Goal: Contribute content: Add original content to the website for others to see

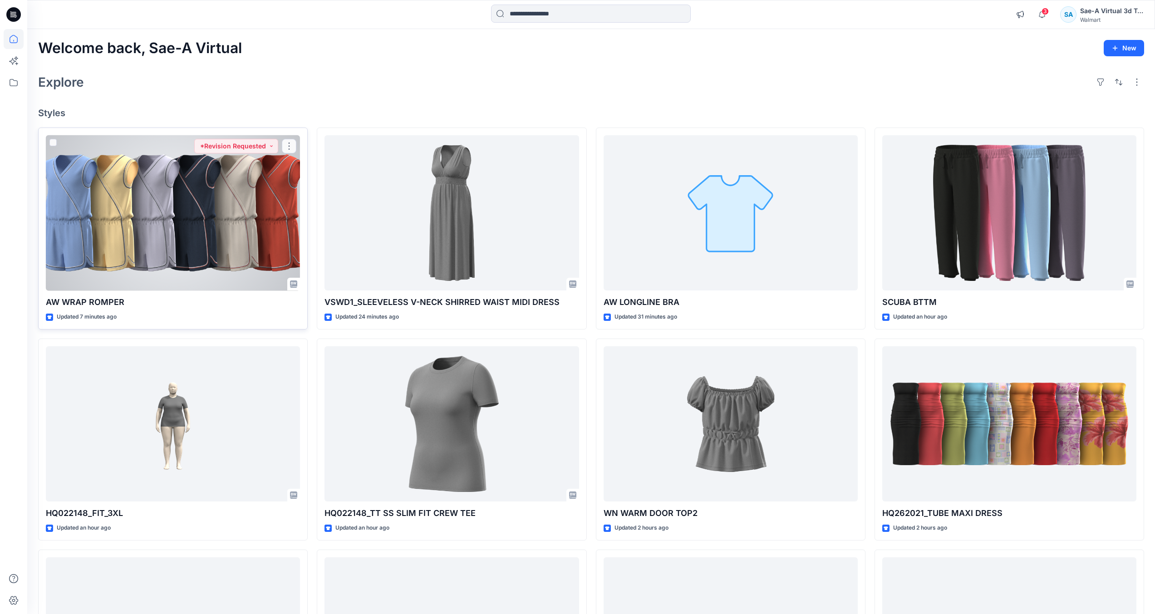
click at [230, 234] on div at bounding box center [173, 213] width 254 height 156
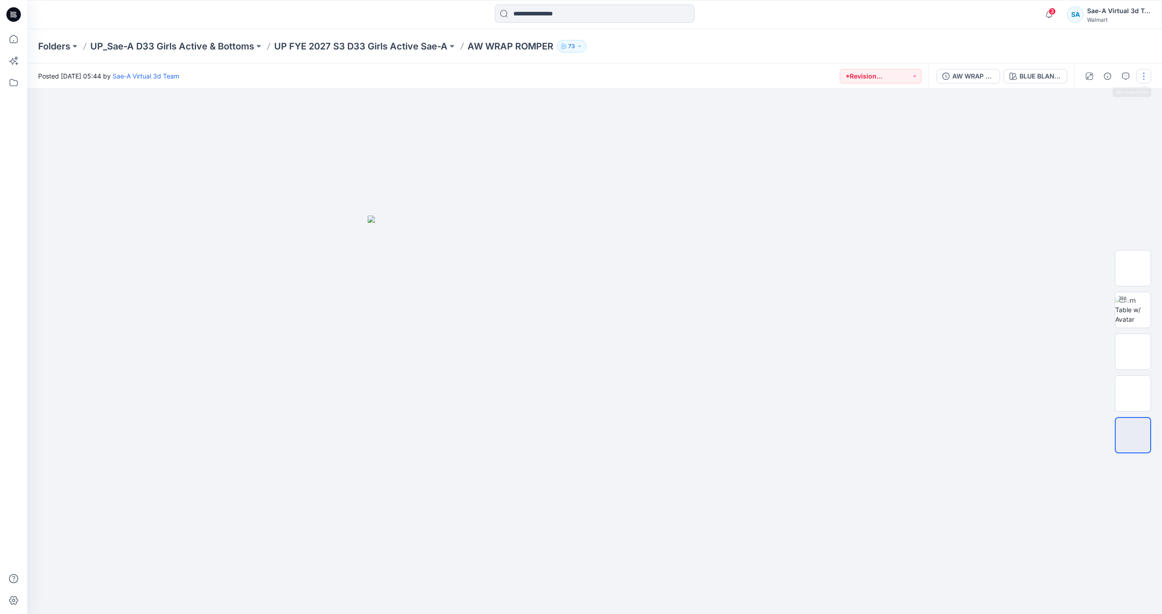
click at [1141, 78] on button "button" at bounding box center [1144, 76] width 15 height 15
click at [1110, 123] on button "Edit" at bounding box center [1106, 122] width 84 height 17
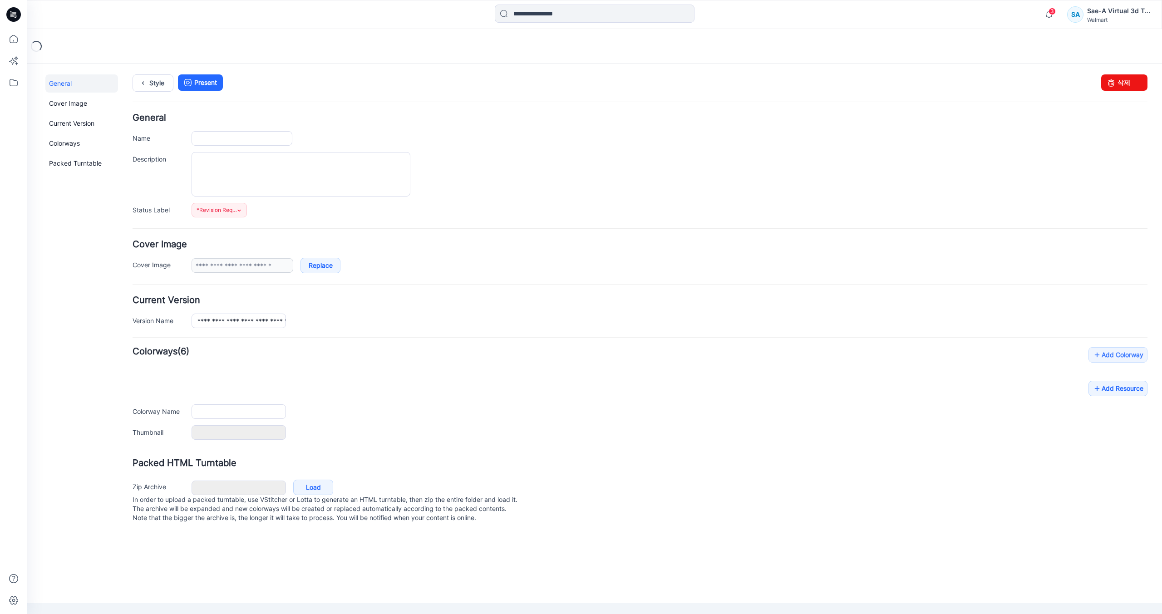
type input "**********"
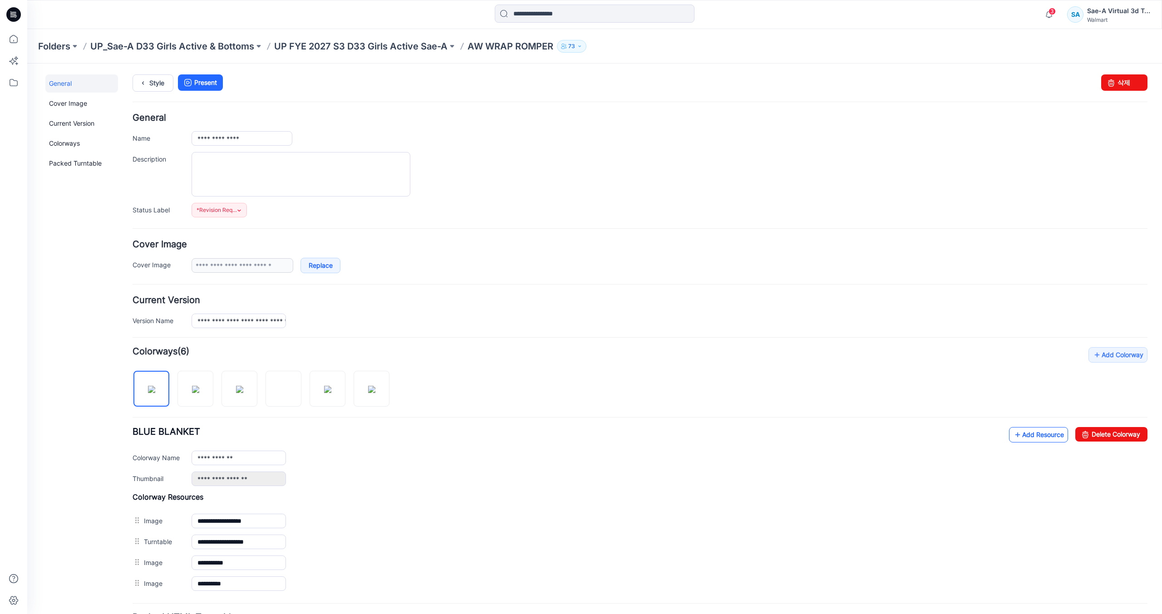
click at [1021, 431] on link "Add Resource" at bounding box center [1038, 434] width 59 height 15
click at [166, 86] on link "Style" at bounding box center [153, 82] width 41 height 17
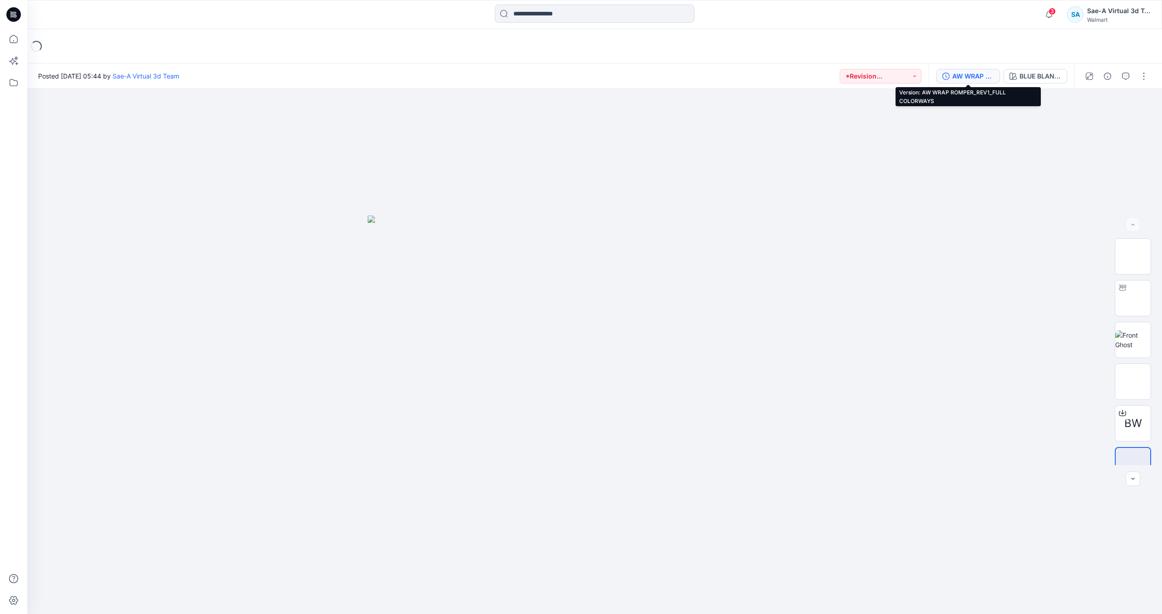
click at [964, 79] on div "AW WRAP ROMPER_REV1_FULL COLORWAYS" at bounding box center [974, 76] width 42 height 10
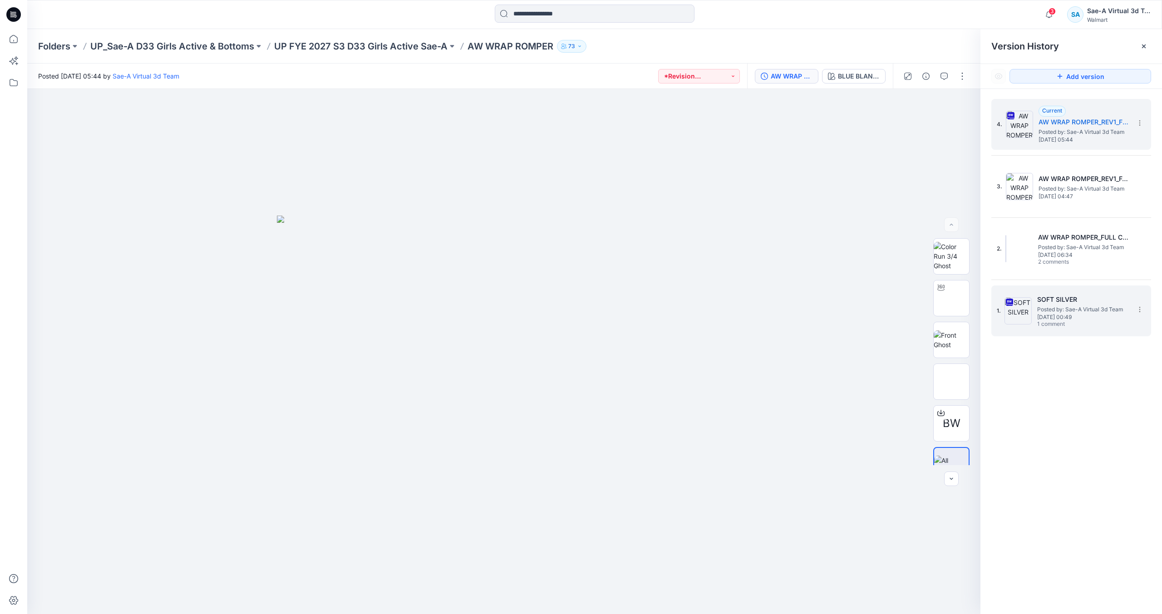
click at [1076, 301] on h5 "SOFT SILVER" at bounding box center [1082, 299] width 91 height 11
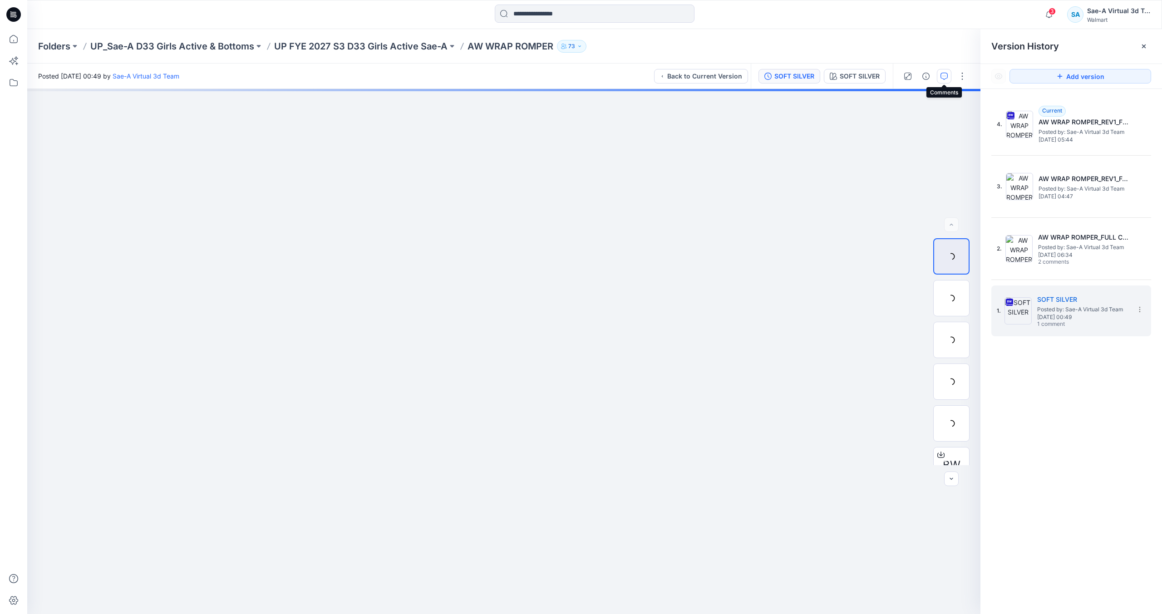
click at [947, 76] on icon "button" at bounding box center [944, 76] width 7 height 7
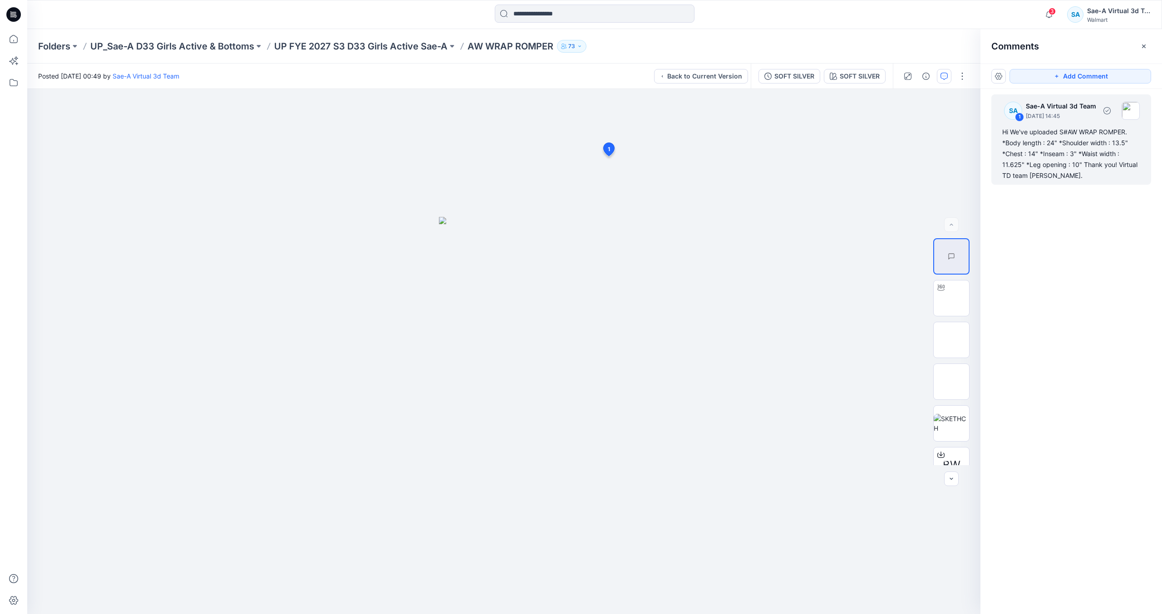
click at [1037, 156] on div "Hi We've uploaded S#AW WRAP ROMPER. *Body length : 24" *Shoulder width : 13.5" …" at bounding box center [1071, 154] width 138 height 54
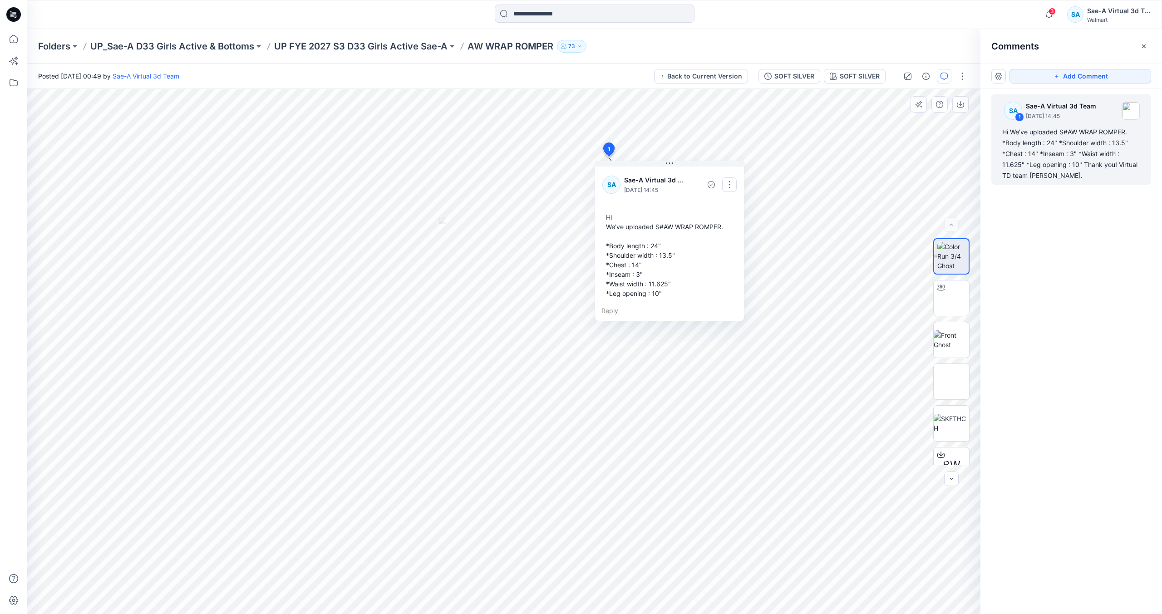
click at [733, 184] on button "button" at bounding box center [729, 185] width 15 height 15
click at [729, 202] on p "Edit comment" at bounding box center [731, 206] width 41 height 10
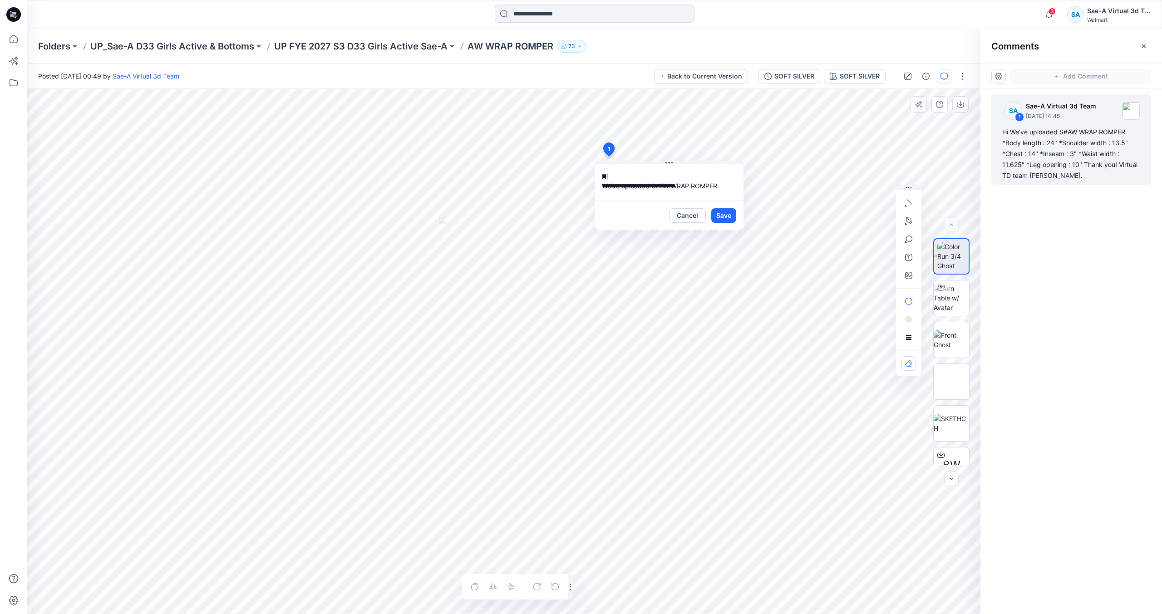
scroll to position [83, 0]
click at [700, 215] on button "Cancel" at bounding box center [687, 215] width 37 height 15
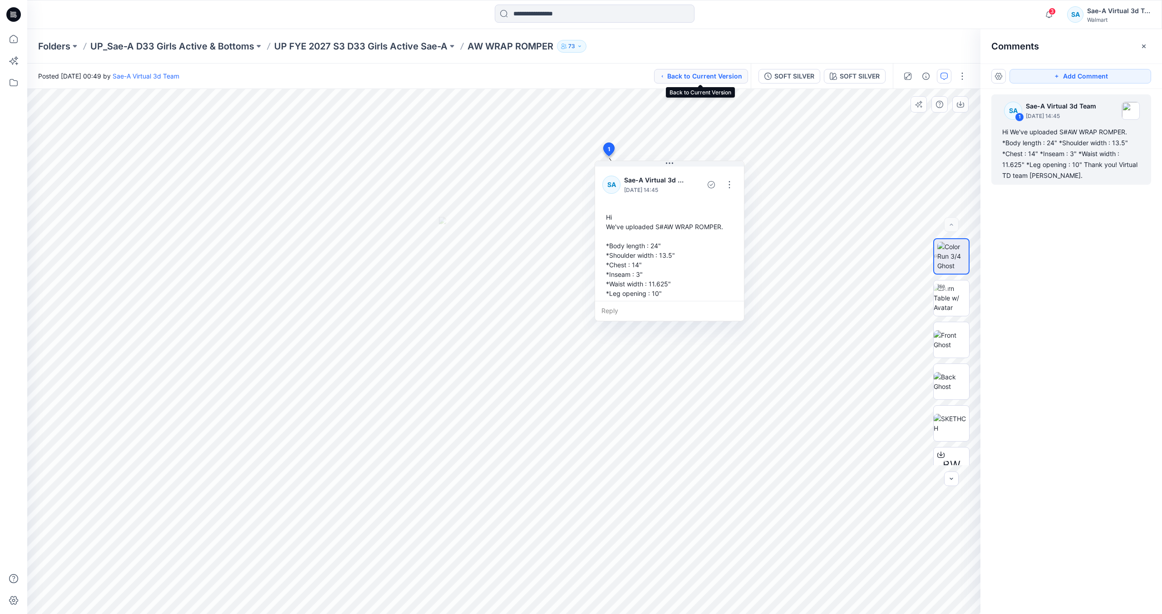
click at [720, 77] on button "Back to Current Version" at bounding box center [701, 76] width 94 height 15
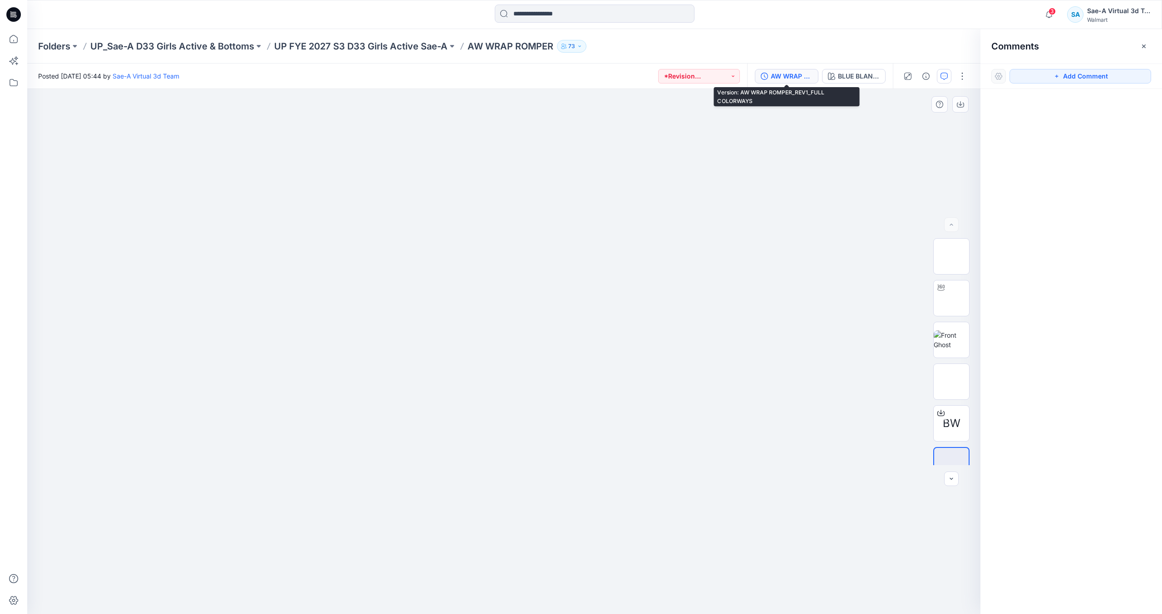
click at [790, 77] on div "AW WRAP ROMPER_REV1_FULL COLORWAYS" at bounding box center [792, 76] width 42 height 10
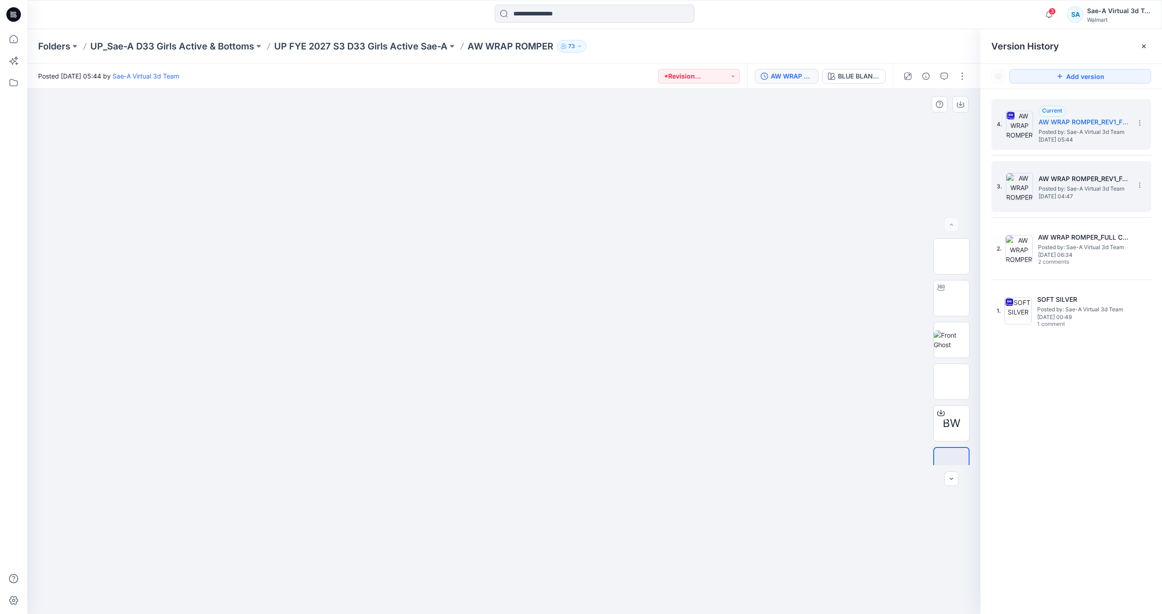
click at [1096, 178] on h5 "AW WRAP ROMPER_REV1_FAKE WRAP" at bounding box center [1084, 178] width 91 height 11
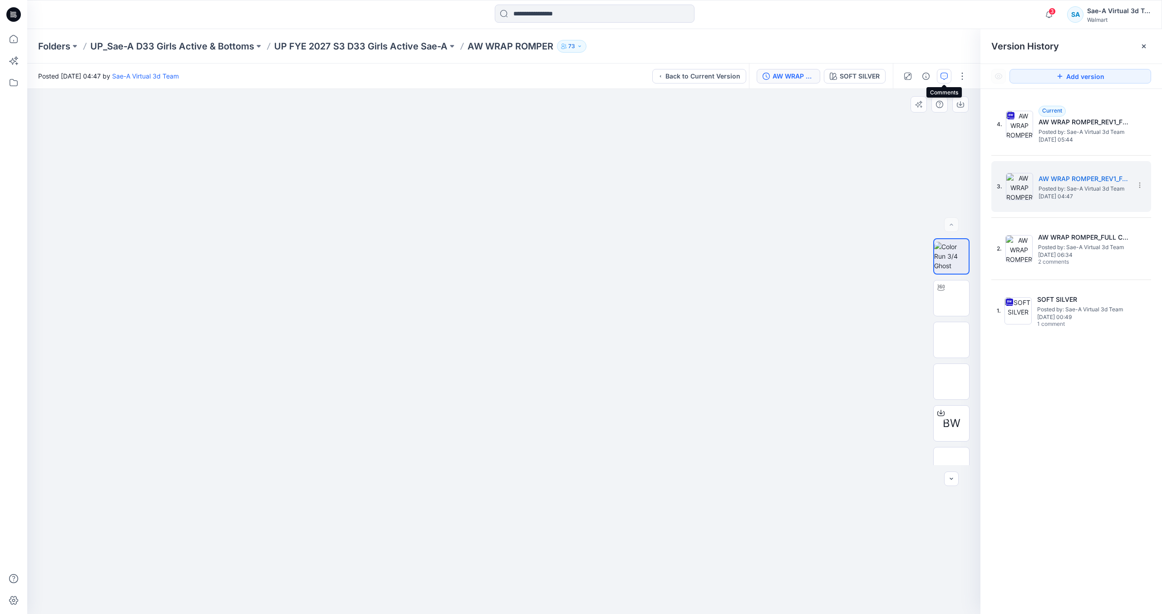
click at [941, 75] on icon "button" at bounding box center [944, 76] width 7 height 7
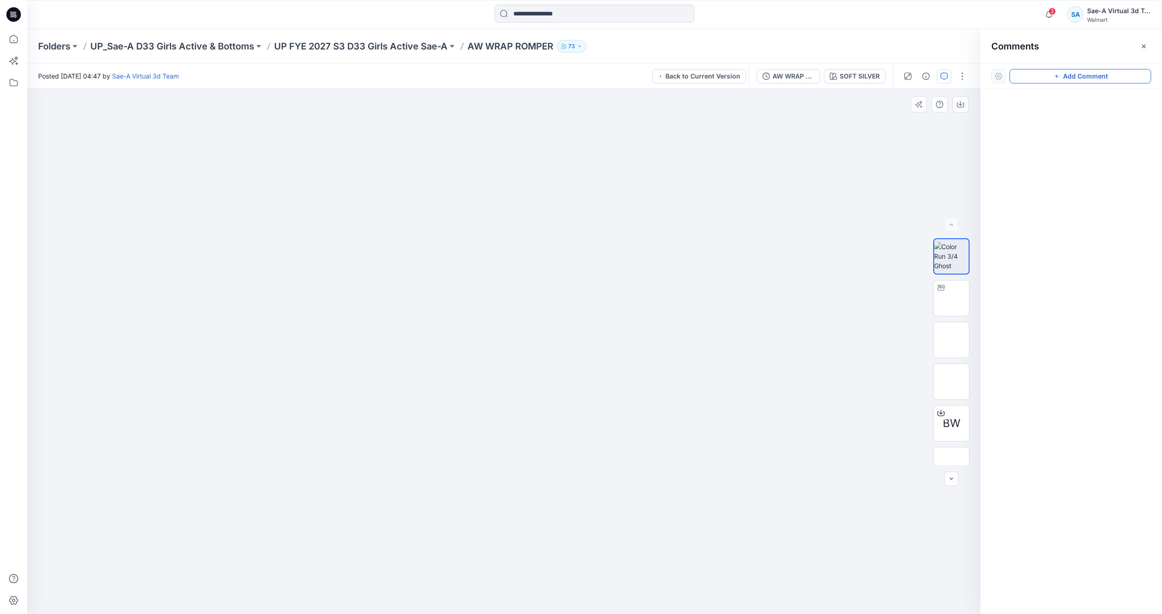
drag, startPoint x: 1089, startPoint y: 78, endPoint x: 1055, endPoint y: 83, distance: 34.9
click at [1089, 78] on button "Add Comment" at bounding box center [1081, 76] width 142 height 15
click at [608, 172] on div "1" at bounding box center [503, 351] width 953 height 525
click at [719, 202] on textarea "**********" at bounding box center [668, 198] width 149 height 36
click at [732, 200] on textarea "**********" at bounding box center [668, 198] width 149 height 36
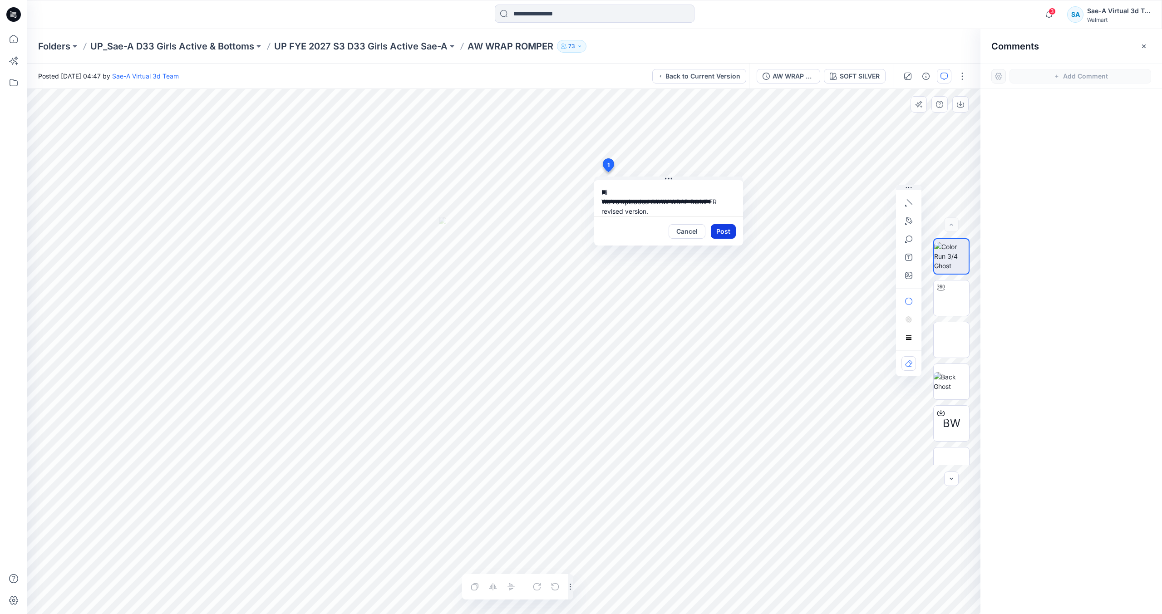
type textarea "**********"
click at [728, 232] on button "Post" at bounding box center [723, 231] width 25 height 15
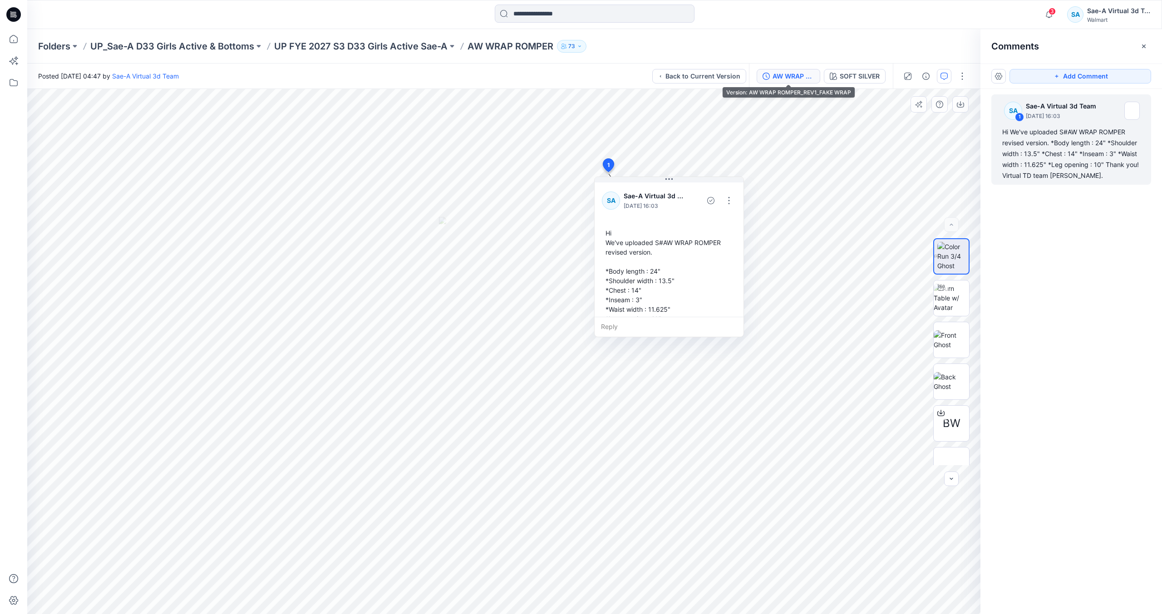
click at [777, 74] on div "AW WRAP ROMPER_REV1_FAKE WRAP" at bounding box center [794, 76] width 42 height 10
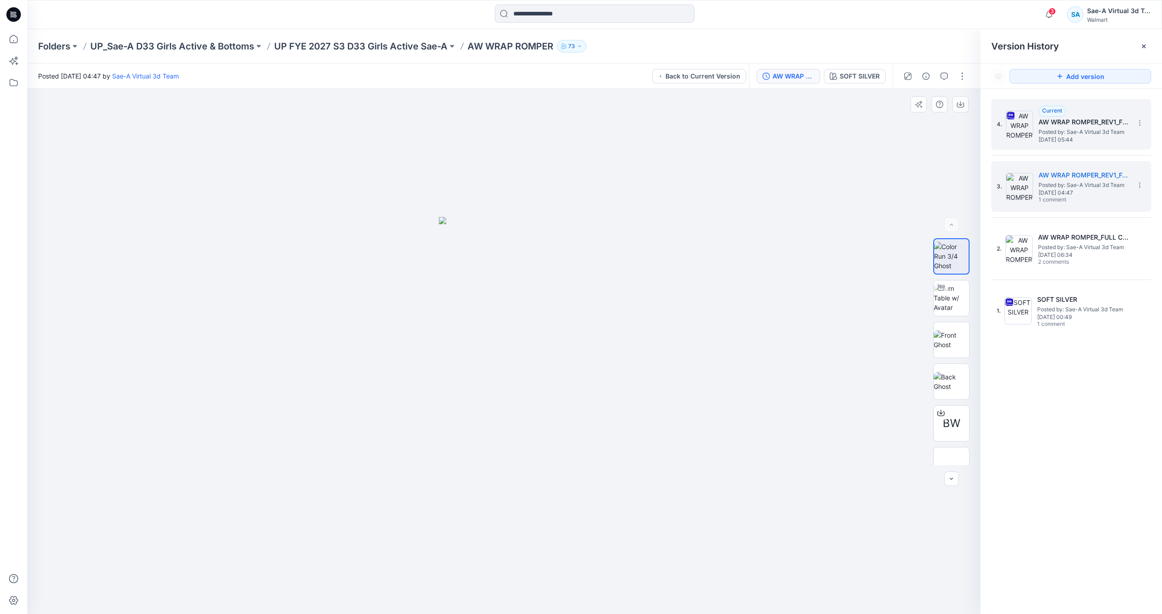
click at [1056, 134] on span "Posted by: Sae-A Virtual 3d Team" at bounding box center [1084, 132] width 91 height 9
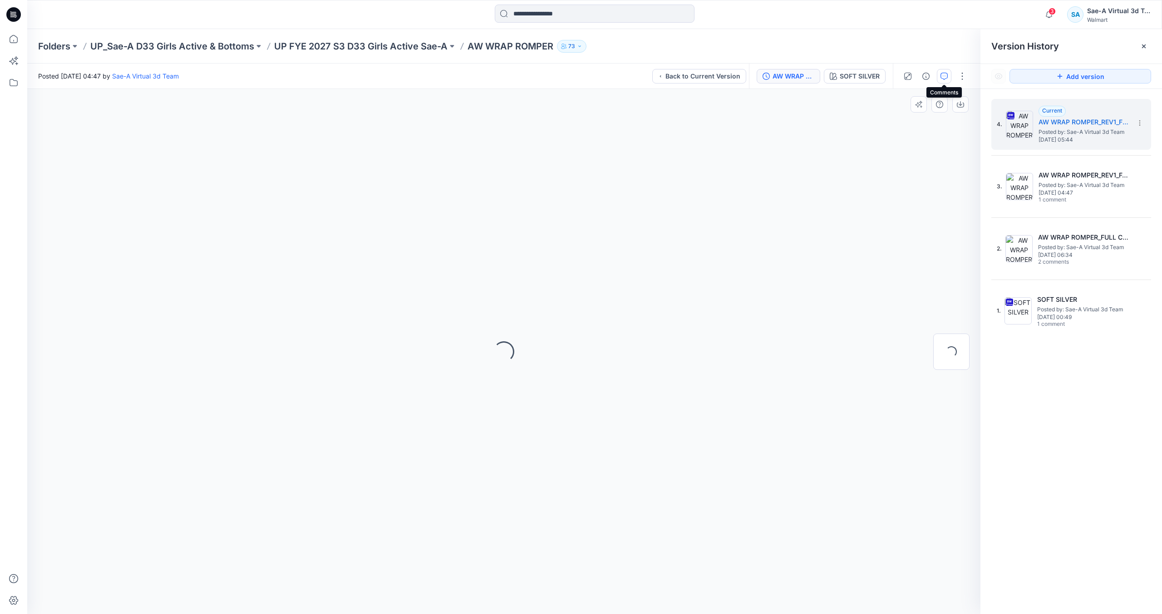
click at [948, 74] on icon "button" at bounding box center [944, 76] width 7 height 7
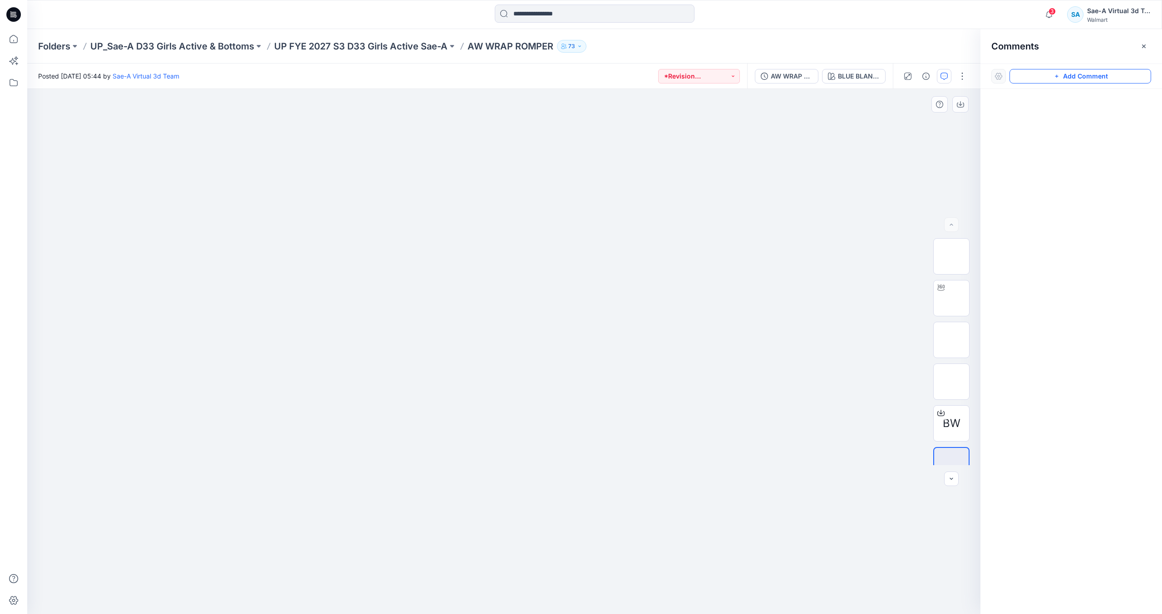
click at [1068, 73] on button "Add Comment" at bounding box center [1081, 76] width 142 height 15
click at [706, 165] on div "1" at bounding box center [503, 351] width 953 height 525
type textarea "**********"
click at [820, 227] on button "Post" at bounding box center [821, 224] width 25 height 15
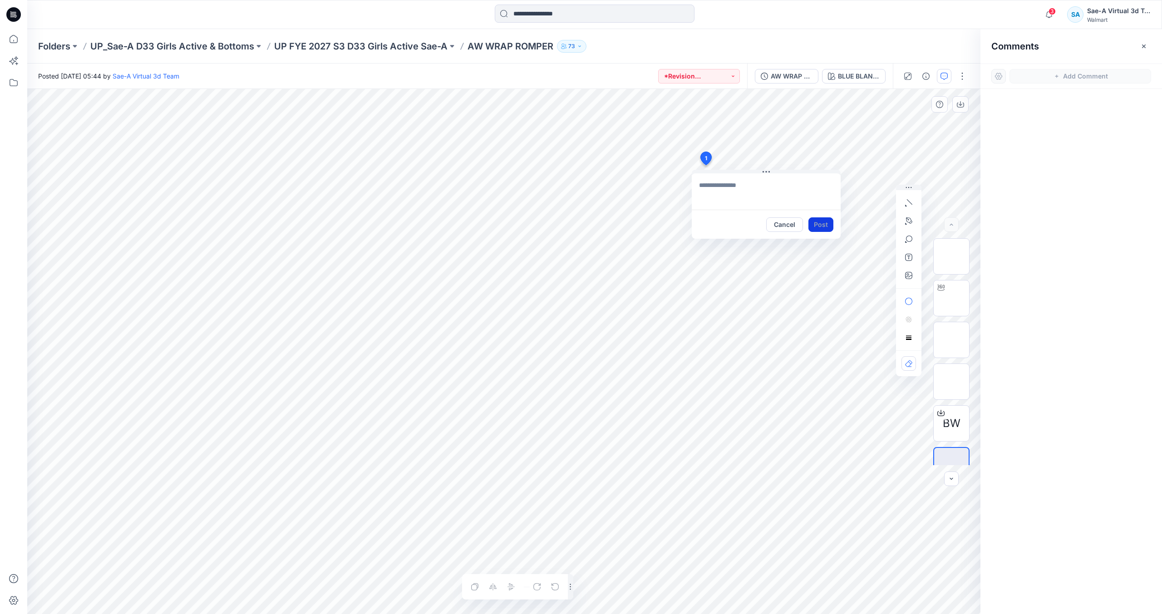
scroll to position [0, 0]
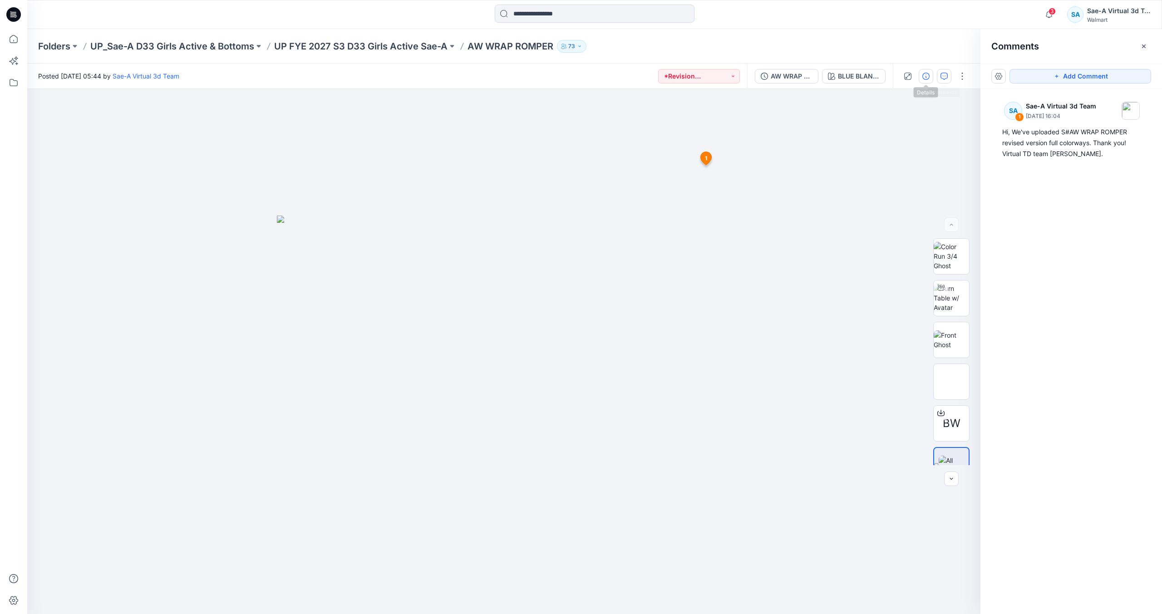
click at [925, 78] on icon "button" at bounding box center [926, 76] width 7 height 7
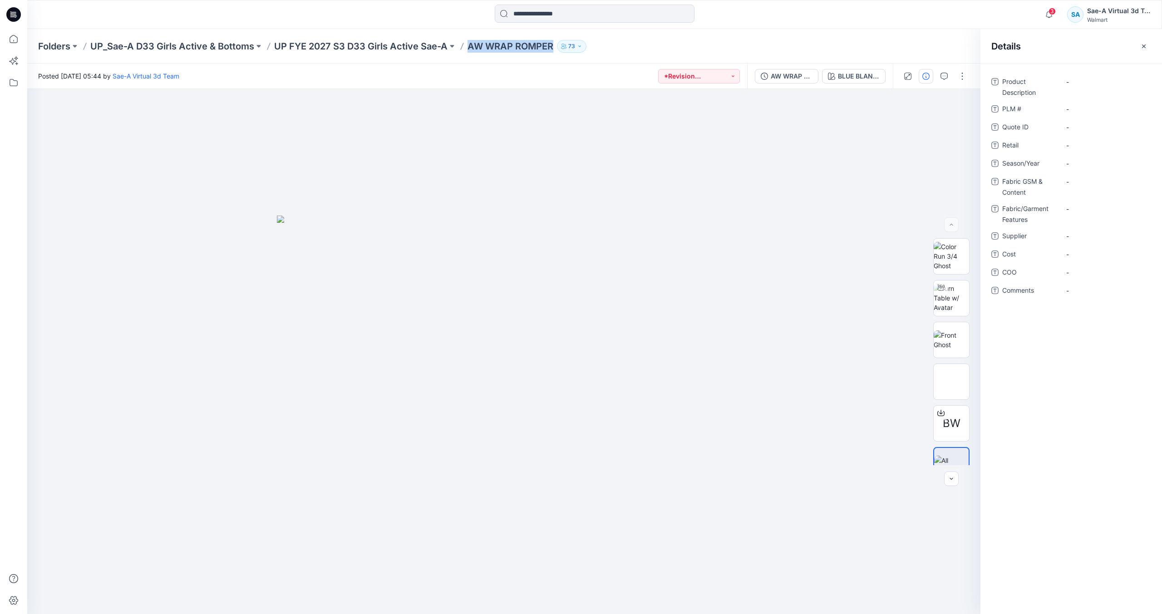
drag, startPoint x: 469, startPoint y: 44, endPoint x: 573, endPoint y: 43, distance: 104.4
click at [573, 43] on div "Folders UP_Sae-A D33 Girls Active & Bottoms UP FYE 2027 S3 D33 Girls Active Sae…" at bounding box center [559, 46] width 1042 height 13
copy div "AW WRAP ROMPER 73"
click at [1086, 79] on Description "-" at bounding box center [1105, 82] width 79 height 10
type textarea "**********"
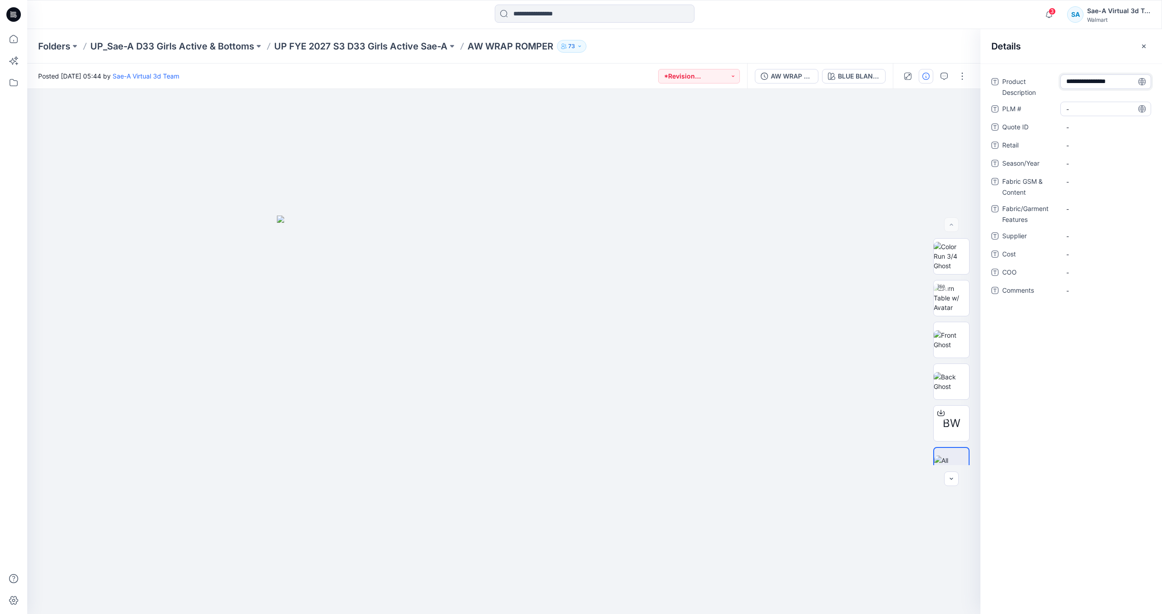
scroll to position [25, 0]
click at [1083, 104] on div "Product Description AW WRAP ROMPER Show more PLM # - Quote ID - Retail - Season…" at bounding box center [1072, 199] width 160 height 250
click at [1089, 90] on Description "AW WRAP ROMPER" at bounding box center [1105, 89] width 79 height 29
type textarea "**********"
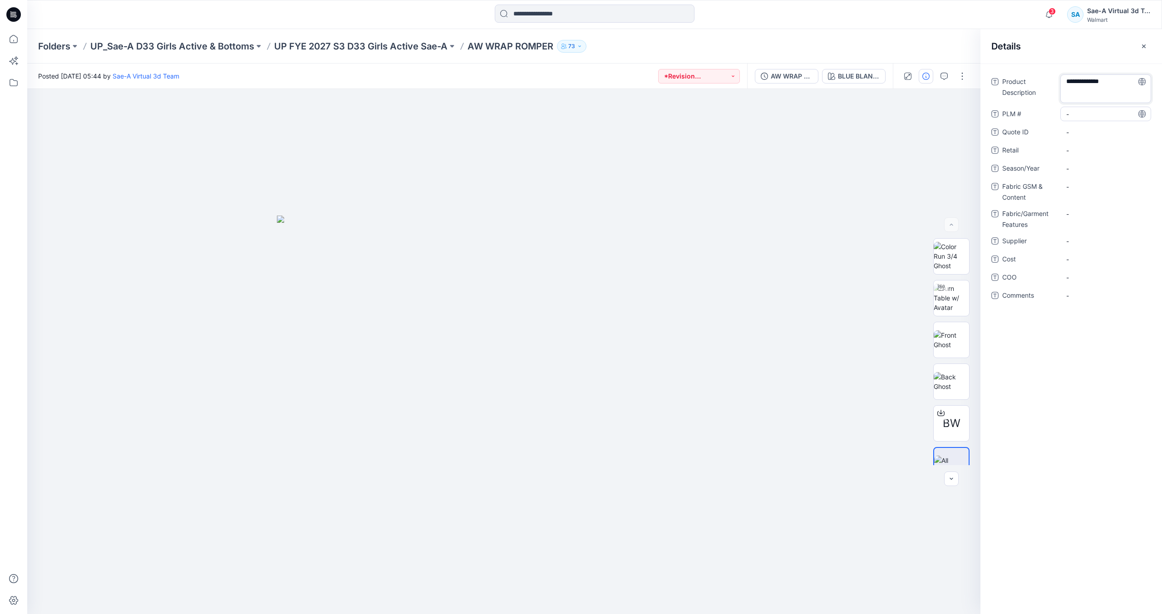
click at [1086, 115] on div "-" at bounding box center [1106, 114] width 91 height 15
type textarea "******"
click at [1078, 164] on span "-" at bounding box center [1105, 164] width 79 height 10
type textarea "*****"
click at [1073, 209] on Features "-" at bounding box center [1105, 209] width 79 height 10
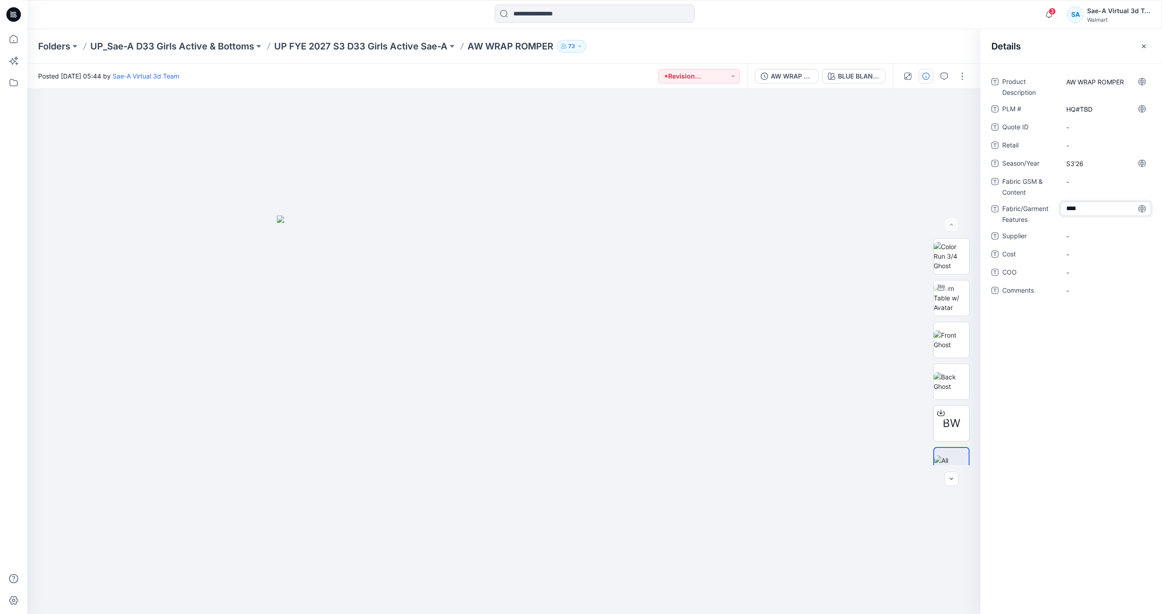
type textarea "*****"
click at [1085, 239] on span "-" at bounding box center [1105, 237] width 79 height 10
type textarea "****"
click at [1108, 333] on div "Product Description AW WRAP ROMPER PLM # HQ#TBD Quote ID - Retail - Season/Year…" at bounding box center [1072, 339] width 182 height 551
click at [887, 27] on div "3 Notifications Your style AW WRAP ROMPER has been updated with AW WRAP ROMPER_…" at bounding box center [594, 14] width 1135 height 29
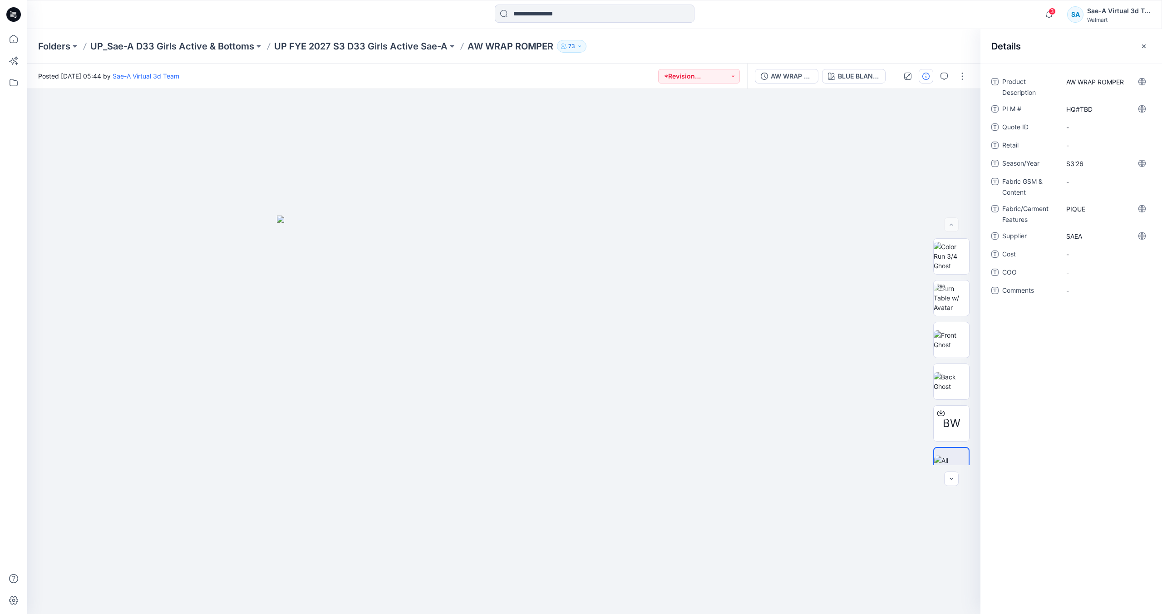
click at [11, 12] on icon at bounding box center [13, 14] width 15 height 15
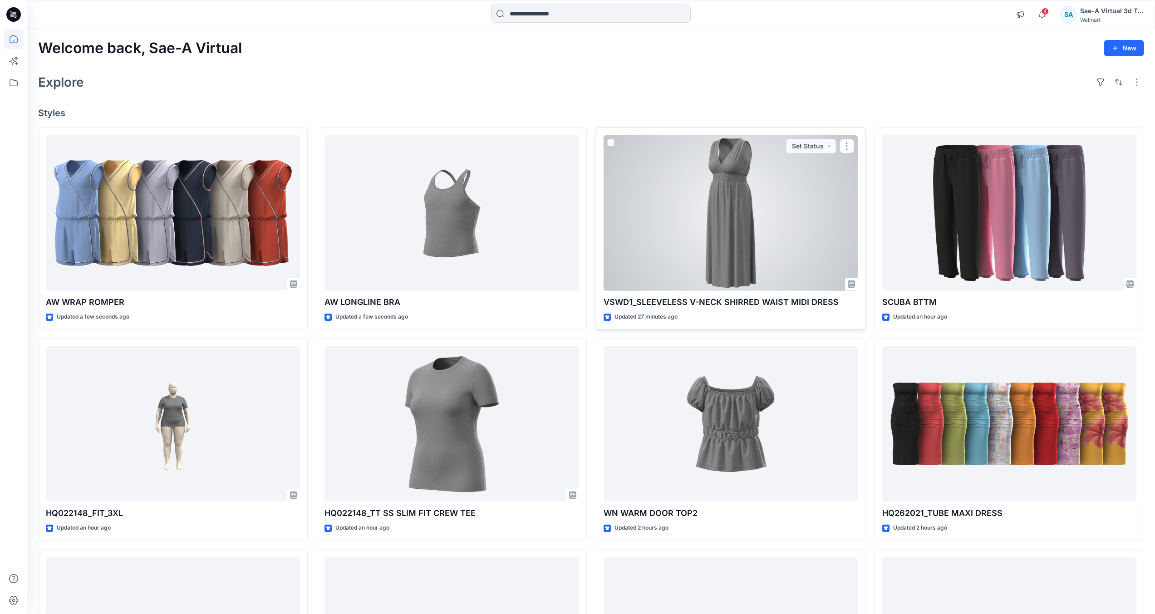
click at [753, 213] on div at bounding box center [731, 213] width 254 height 156
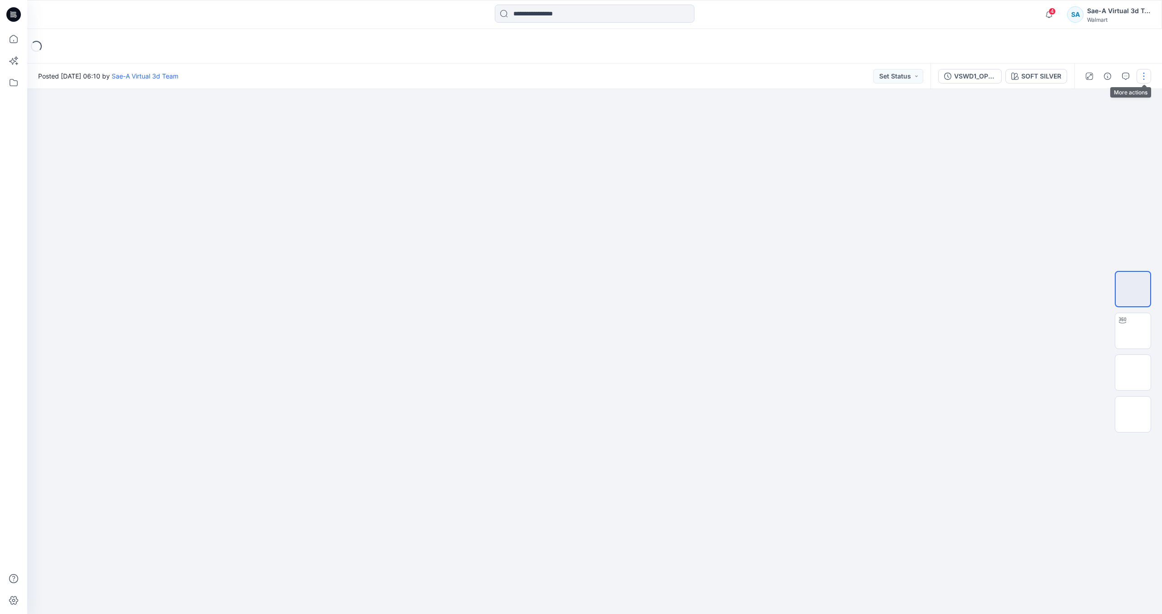
click at [1145, 78] on button "button" at bounding box center [1144, 76] width 15 height 15
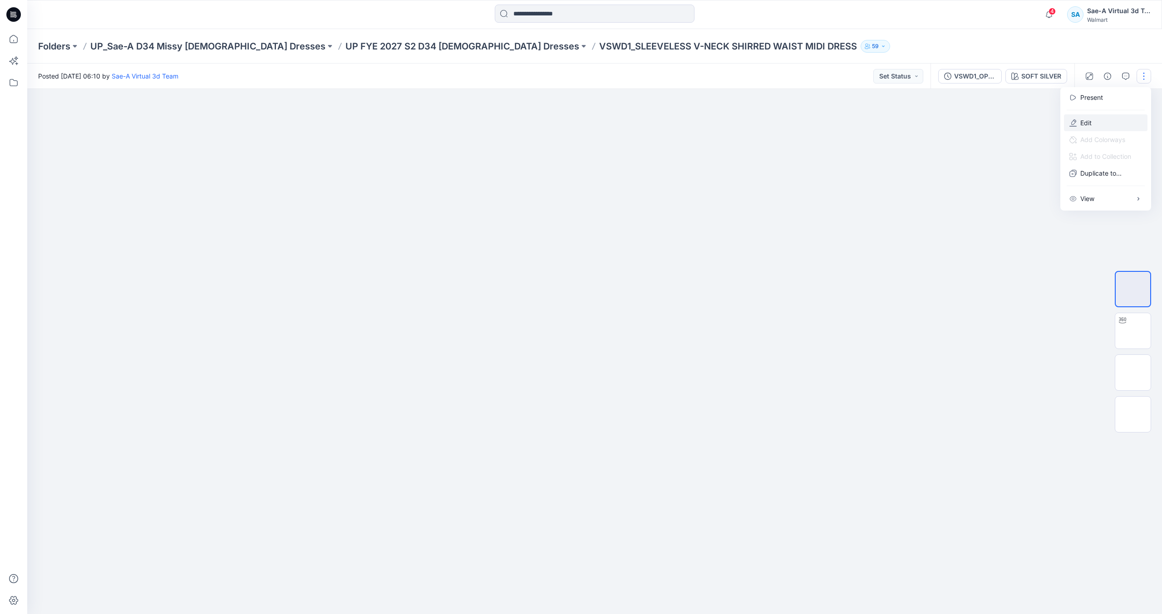
click at [1110, 123] on button "Edit" at bounding box center [1106, 122] width 84 height 17
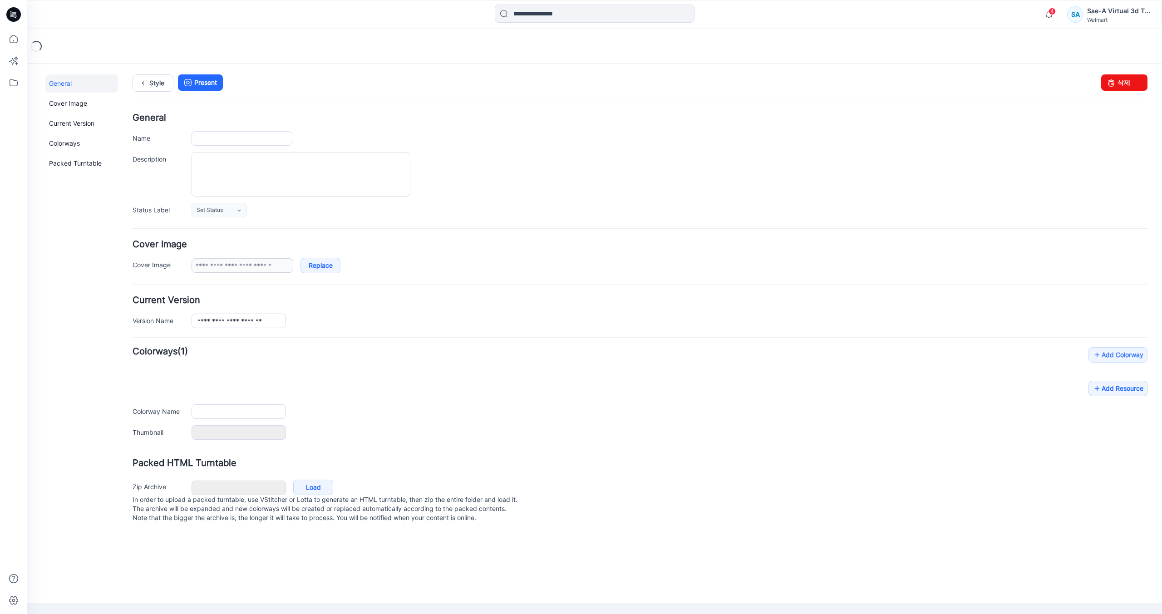
type input "**********"
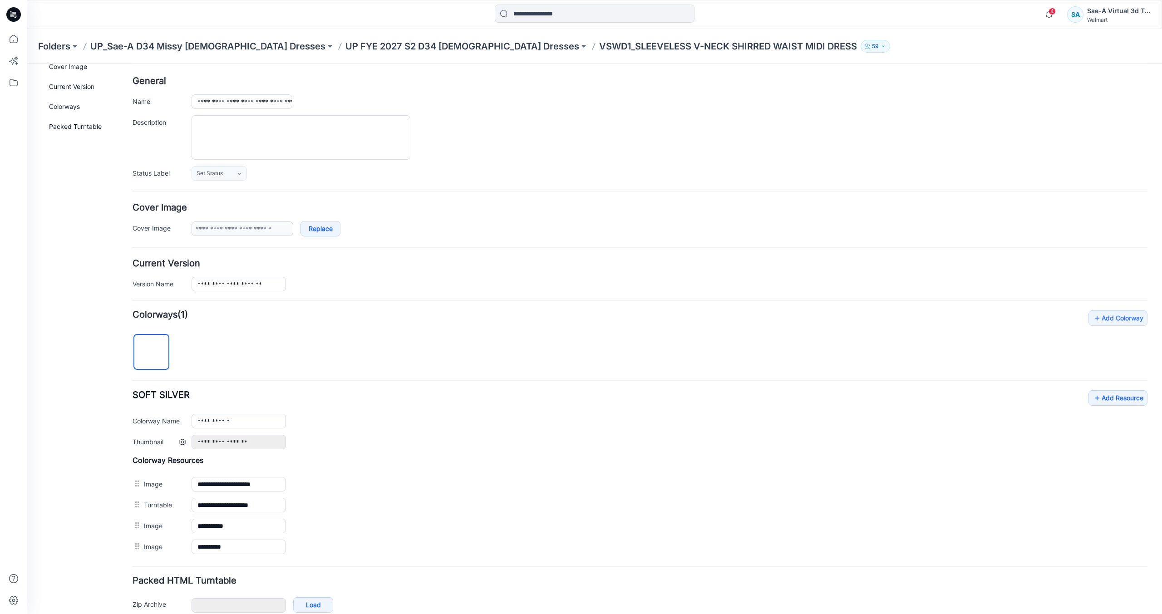
scroll to position [84, 0]
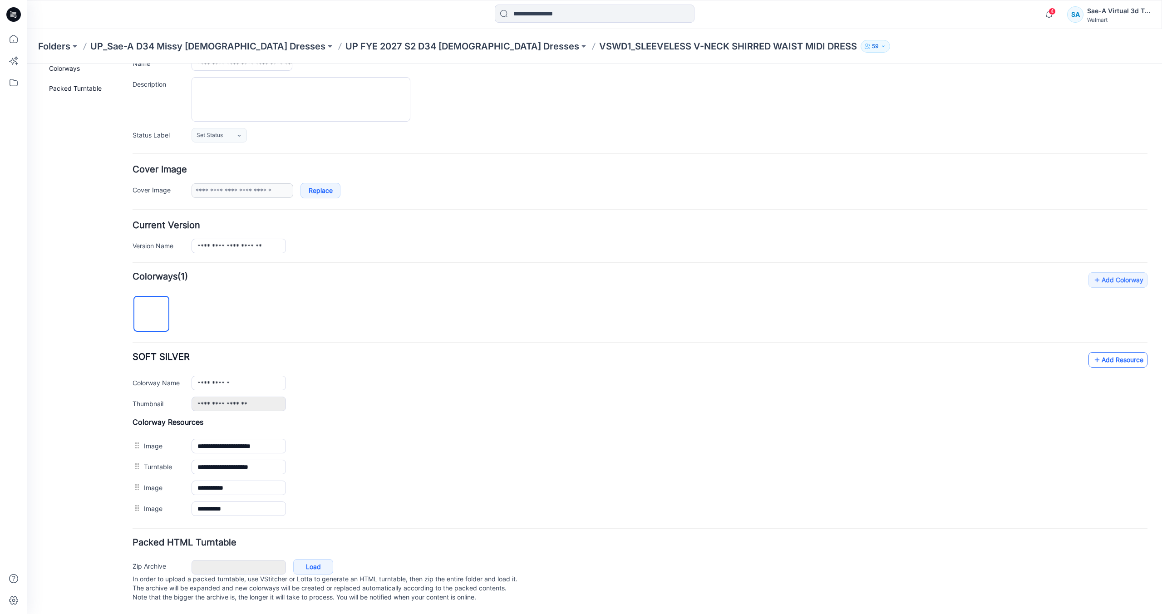
click at [1093, 353] on icon at bounding box center [1097, 360] width 9 height 15
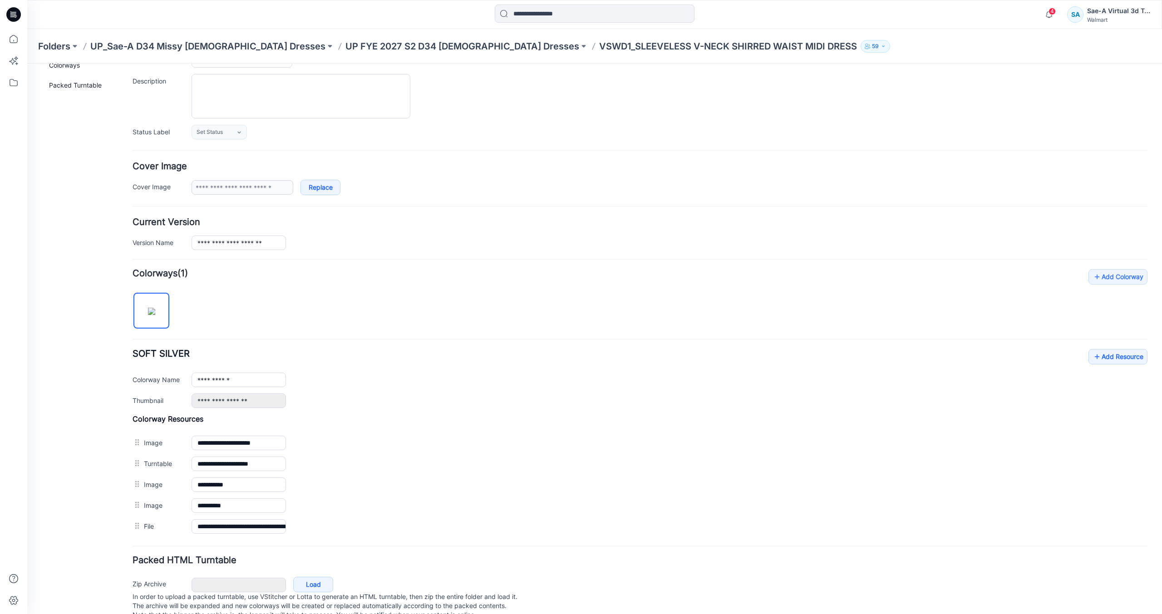
scroll to position [0, 0]
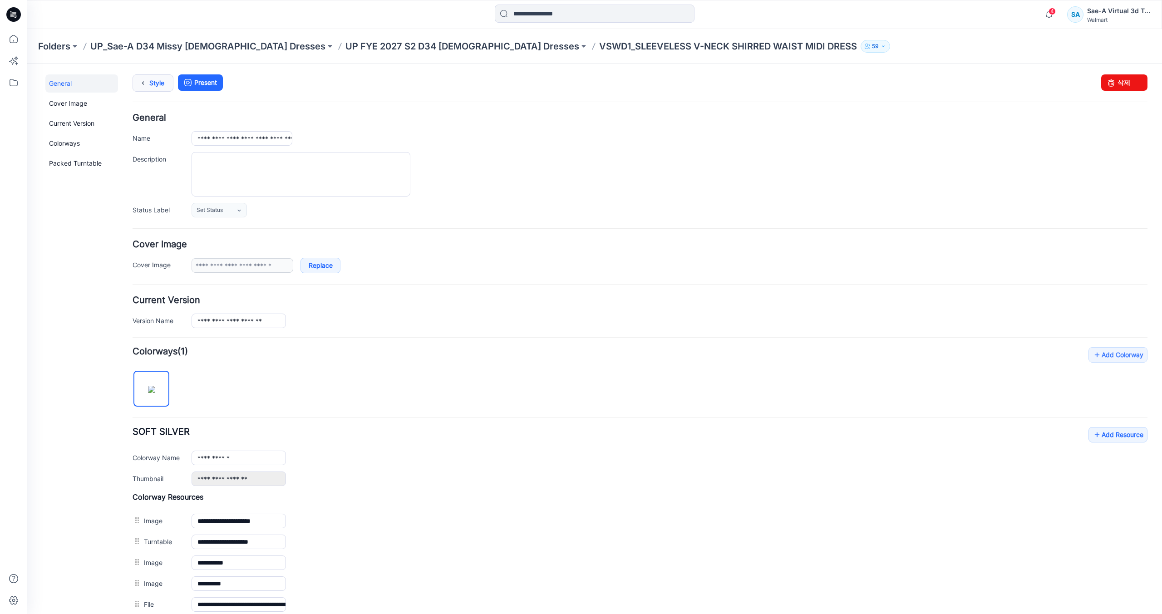
drag, startPoint x: 160, startPoint y: 86, endPoint x: 137, endPoint y: 90, distance: 23.4
click at [160, 86] on link "Style" at bounding box center [153, 82] width 41 height 17
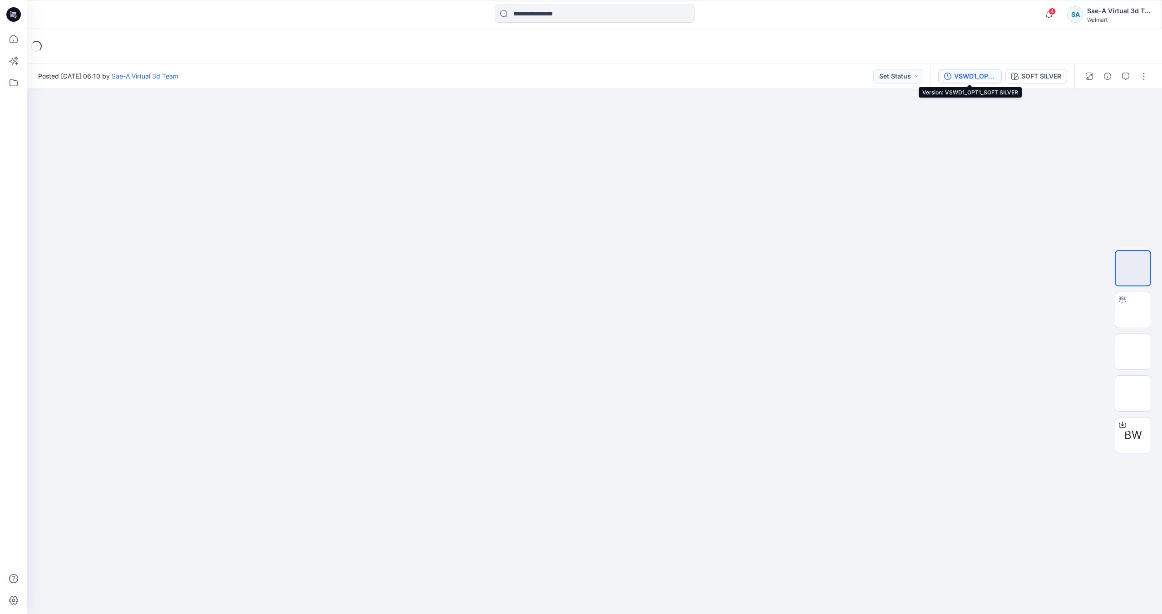
click at [971, 76] on div "VSWD1_OPT1_SOFT SILVER" at bounding box center [975, 76] width 42 height 10
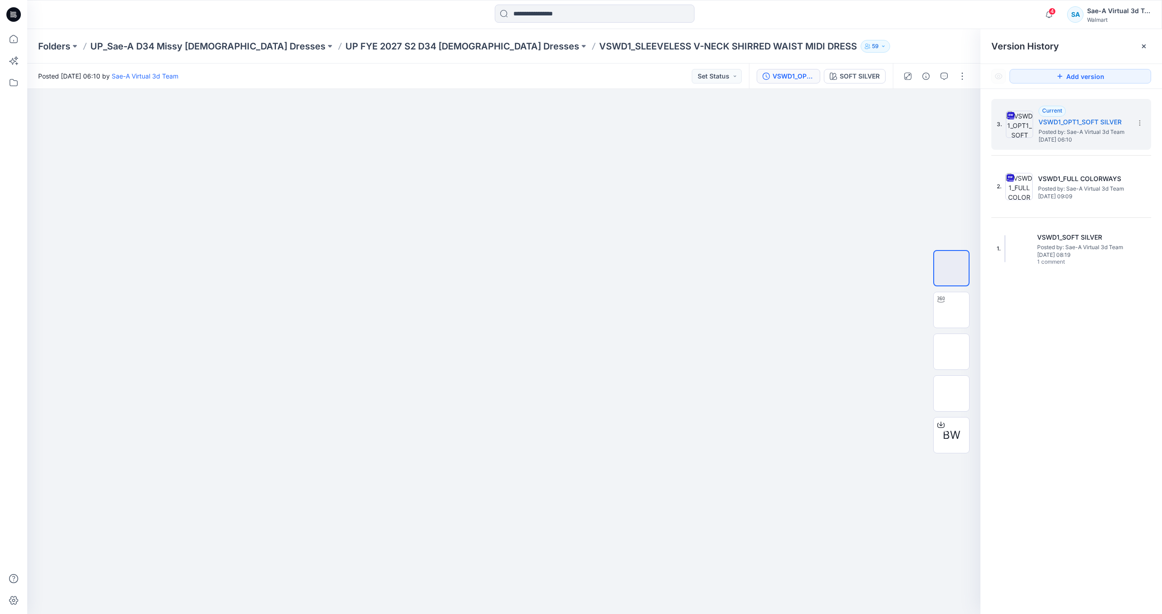
drag, startPoint x: 1098, startPoint y: 226, endPoint x: 1092, endPoint y: 212, distance: 15.3
click at [1098, 226] on div "1. VSWD1_SOFT SILVER Posted by: Sae-A Virtual 3d Team Thursday, June 19, 2025 0…" at bounding box center [1072, 248] width 160 height 51
click at [1133, 232] on div "1. VSWD1_SOFT SILVER Posted by: Sae-A Virtual 3d Team Thursday, June 19, 2025 0…" at bounding box center [1072, 248] width 160 height 51
click at [1070, 246] on span "Posted by: Sae-A Virtual 3d Team" at bounding box center [1082, 247] width 91 height 9
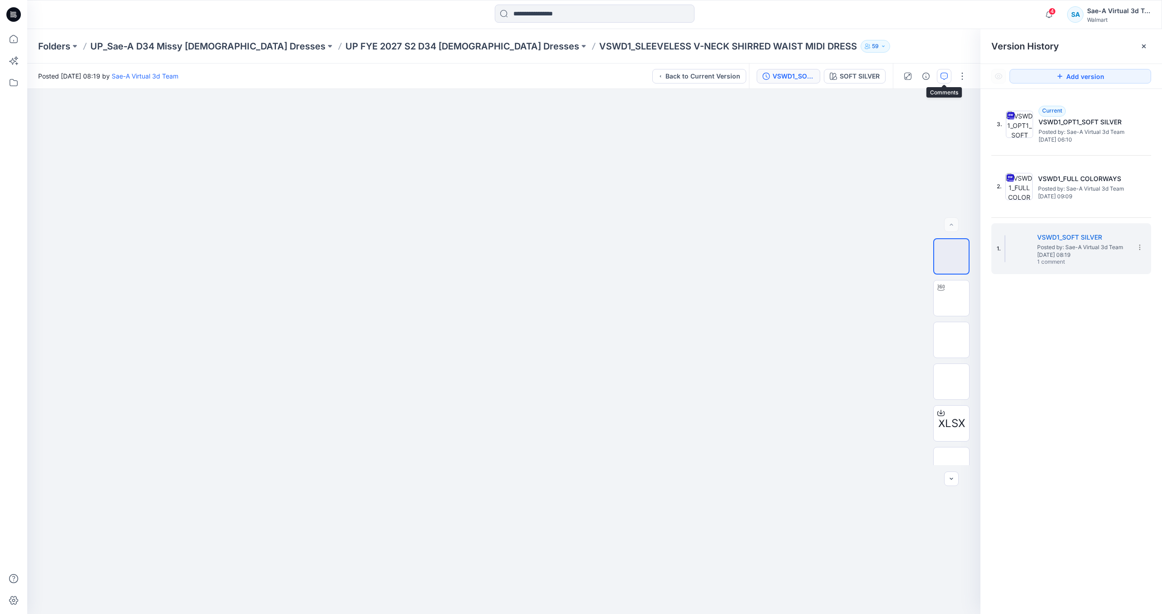
click at [947, 78] on icon "button" at bounding box center [944, 76] width 7 height 7
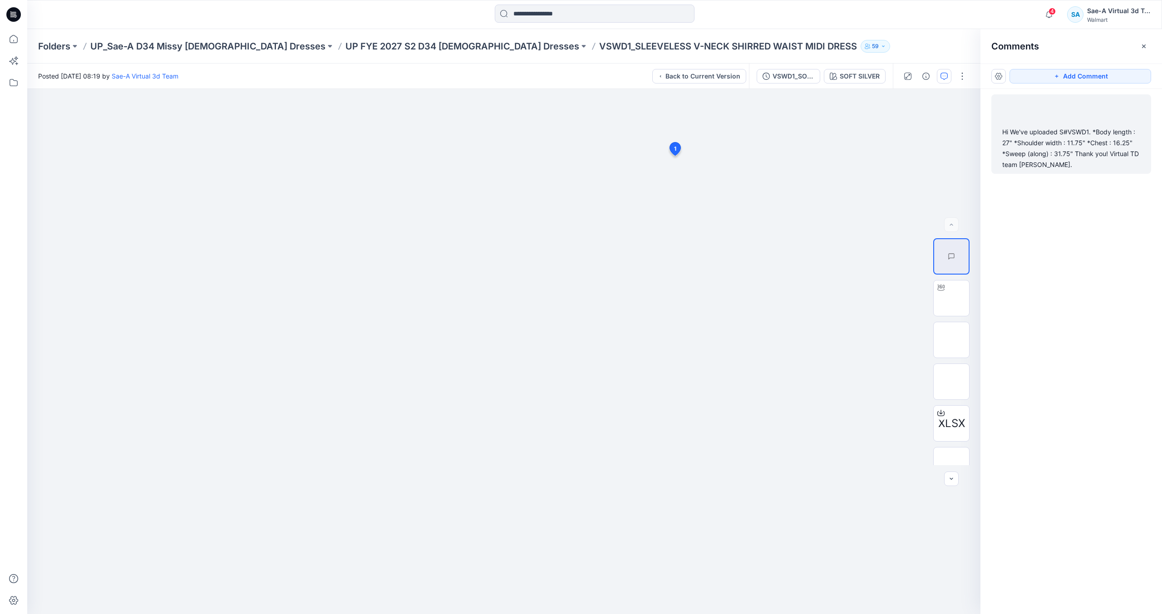
click at [1047, 134] on div "Hi We've uploaded S#VSWD1. *Body length : 27" *Shoulder width : 11.75" *Chest :…" at bounding box center [1071, 149] width 138 height 44
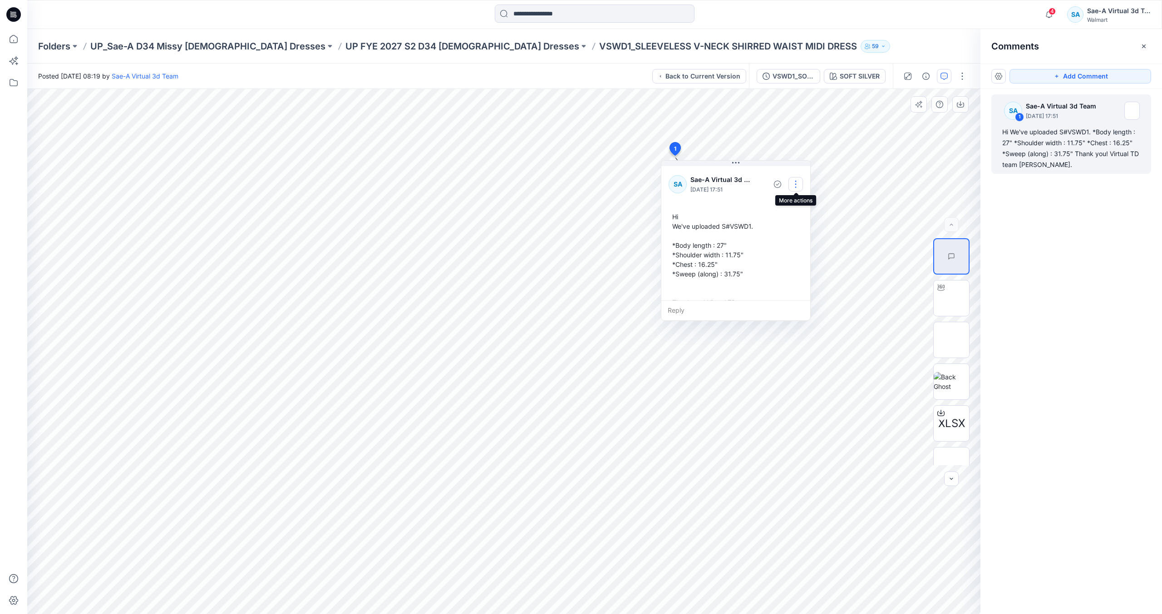
click at [795, 178] on button "button" at bounding box center [796, 184] width 15 height 15
click at [790, 202] on p "Edit comment" at bounding box center [798, 206] width 41 height 10
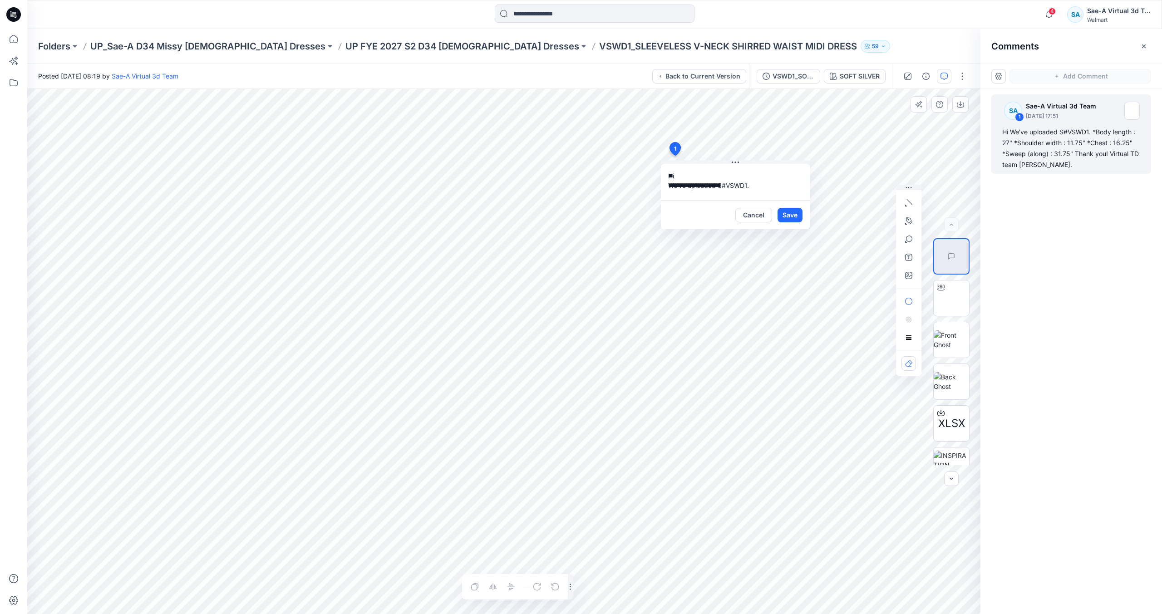
scroll to position [74, 0]
click at [747, 217] on button "Cancel" at bounding box center [753, 215] width 37 height 15
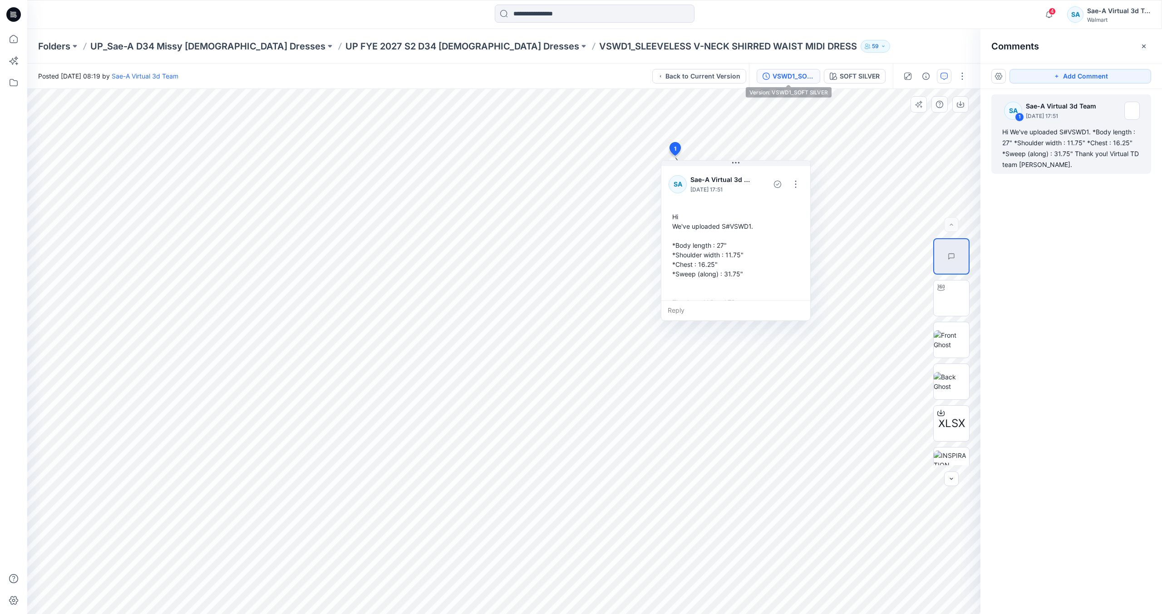
click at [795, 77] on div "VSWD1_SOFT SILVER" at bounding box center [794, 76] width 42 height 10
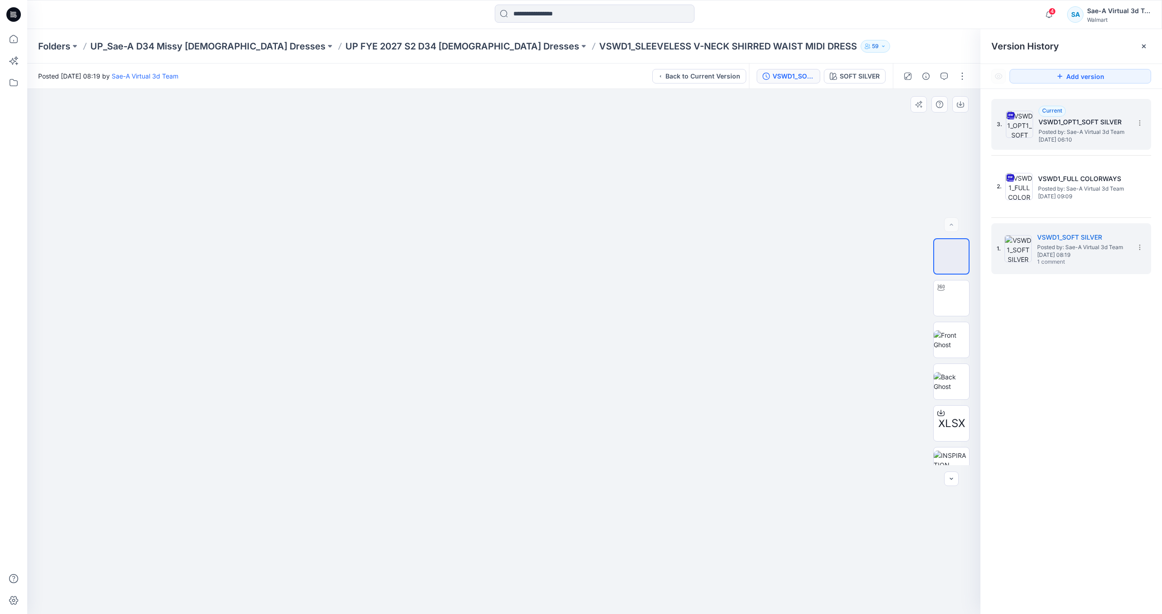
click at [1056, 117] on h5 "VSWD1_OPT1_SOFT SILVER" at bounding box center [1084, 122] width 91 height 11
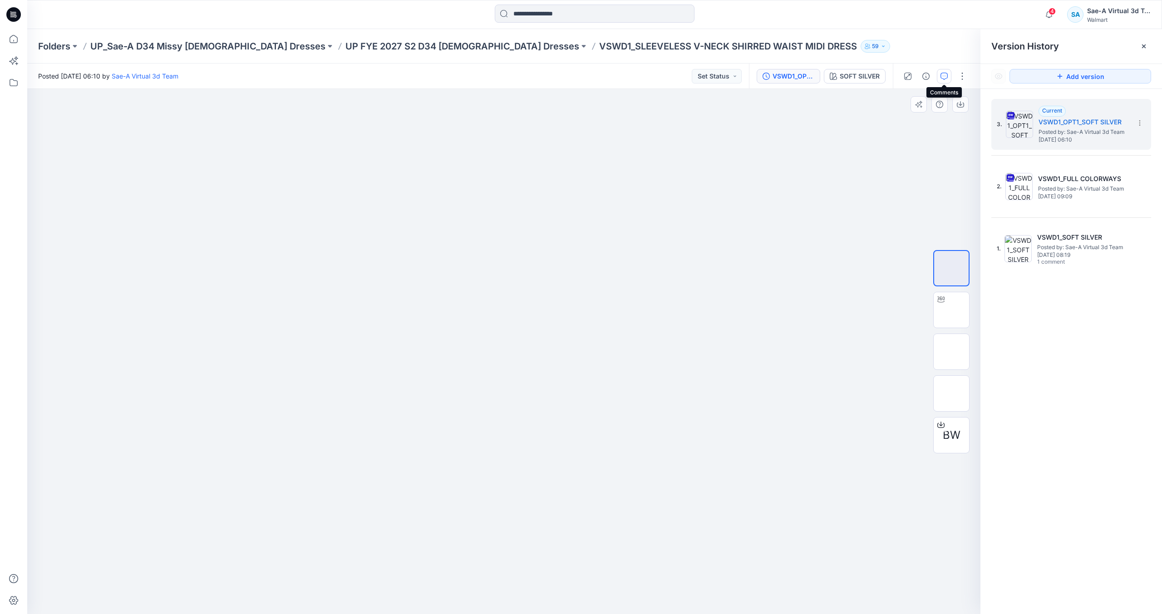
click at [942, 77] on icon "button" at bounding box center [944, 76] width 7 height 7
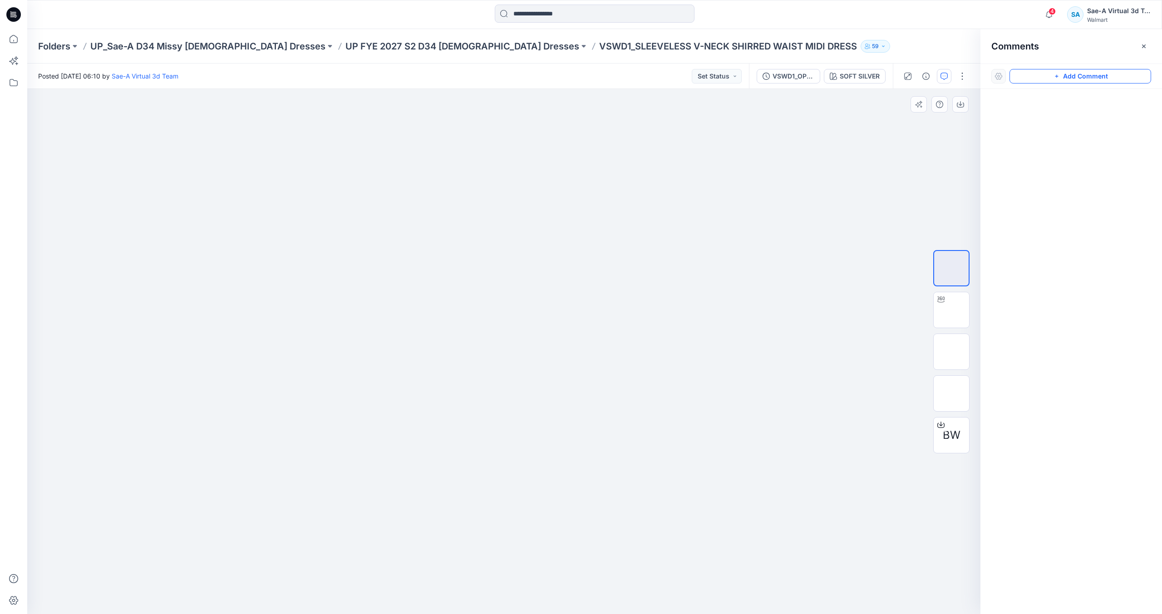
click at [1046, 77] on button "Add Comment" at bounding box center [1081, 76] width 142 height 15
click at [661, 180] on div "1" at bounding box center [503, 351] width 953 height 525
click at [733, 211] on textarea "**********" at bounding box center [722, 206] width 149 height 36
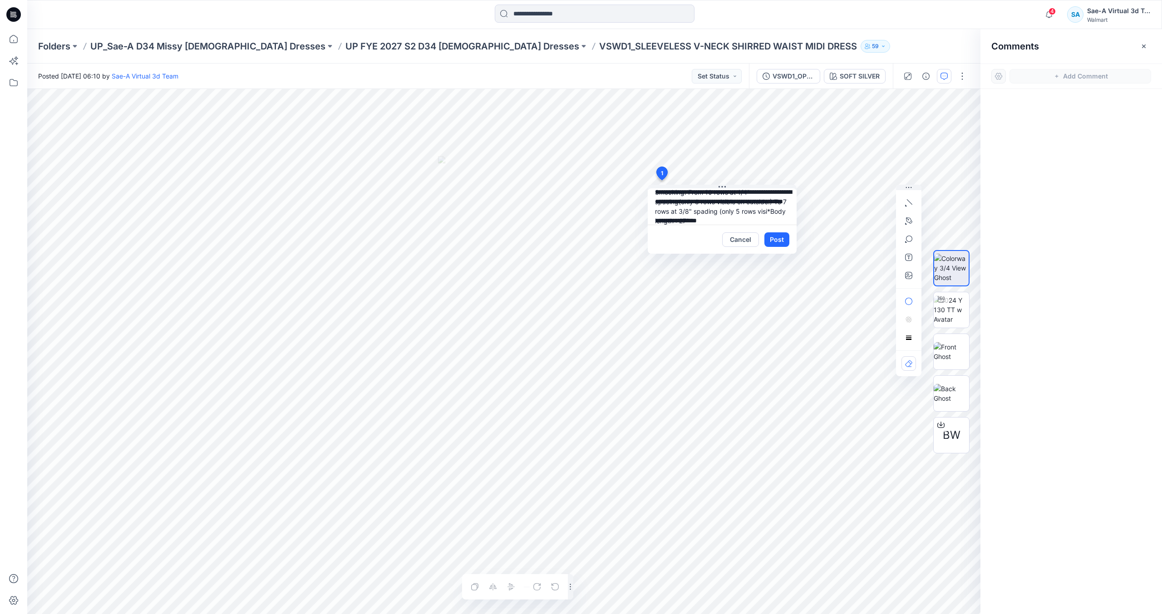
scroll to position [37, 0]
type textarea "**********"
click at [772, 234] on button "Post" at bounding box center [777, 239] width 25 height 15
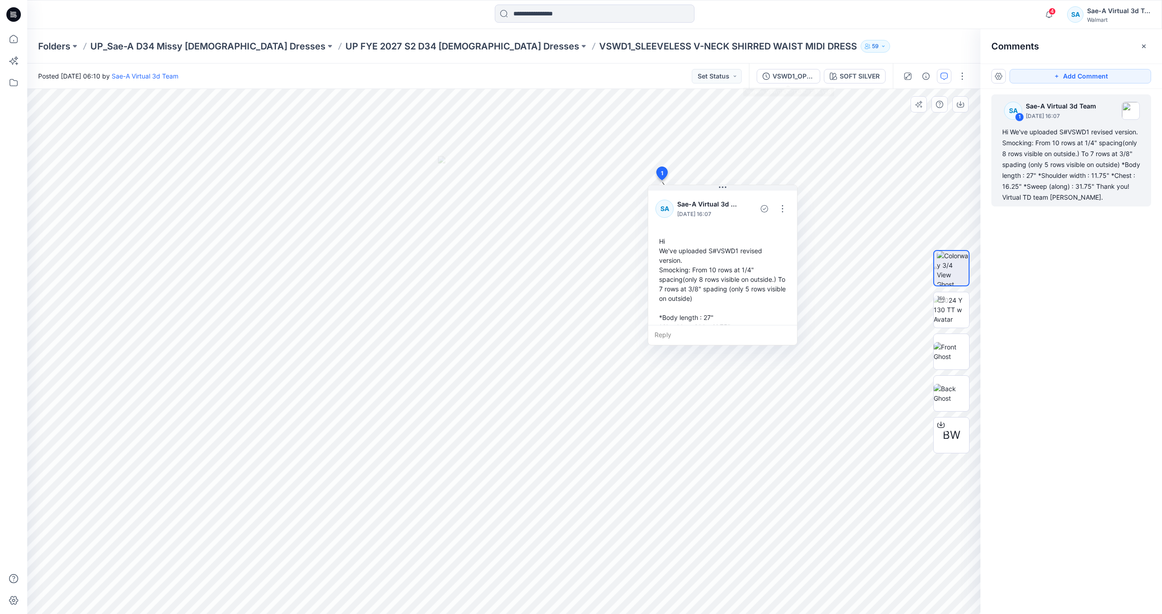
click at [818, 45] on div "Folders UP_Sae-A D34 Missy Ladies Dresses UP FYE 2027 S2 D34 Ladies Dresses VSW…" at bounding box center [559, 46] width 1042 height 13
click at [22, 15] on div at bounding box center [13, 14] width 29 height 29
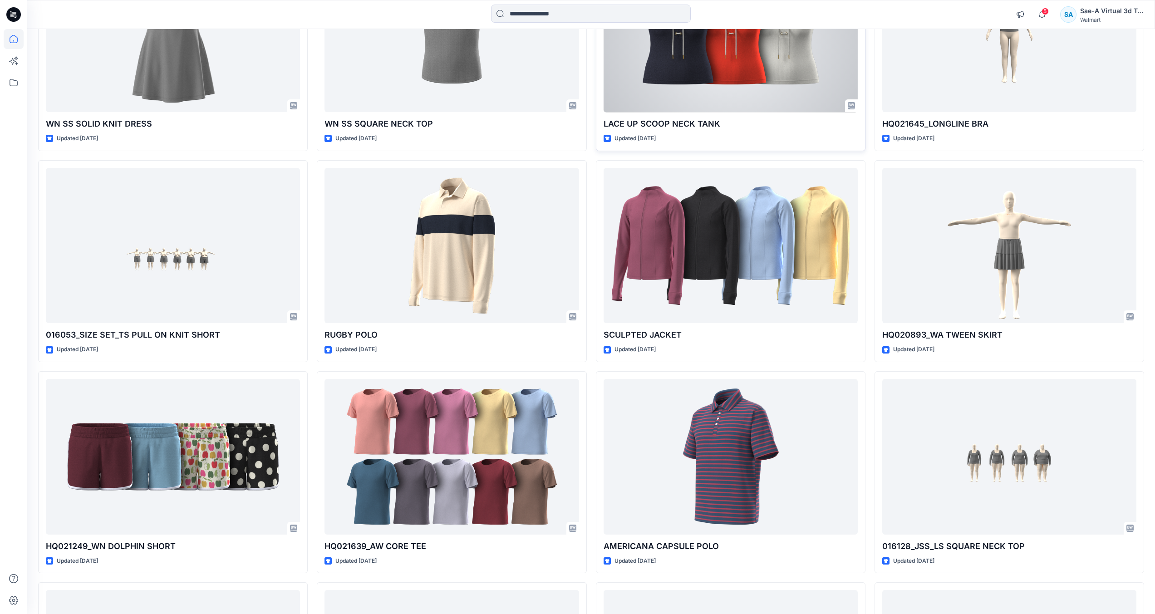
scroll to position [1764, 0]
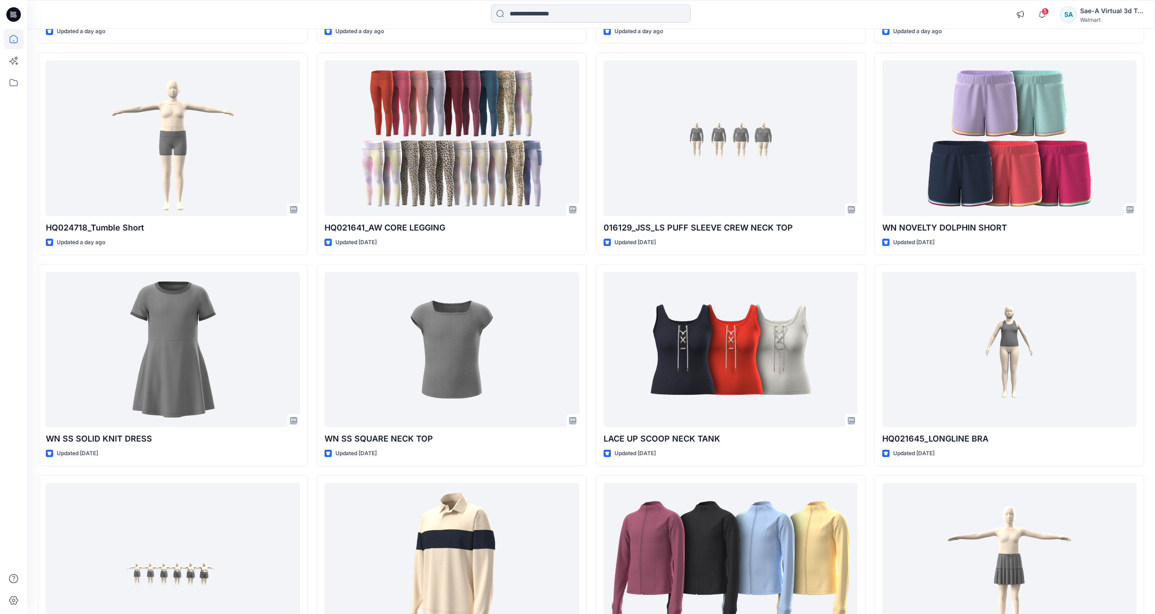
click at [541, 8] on input at bounding box center [591, 14] width 200 height 18
paste input "**********"
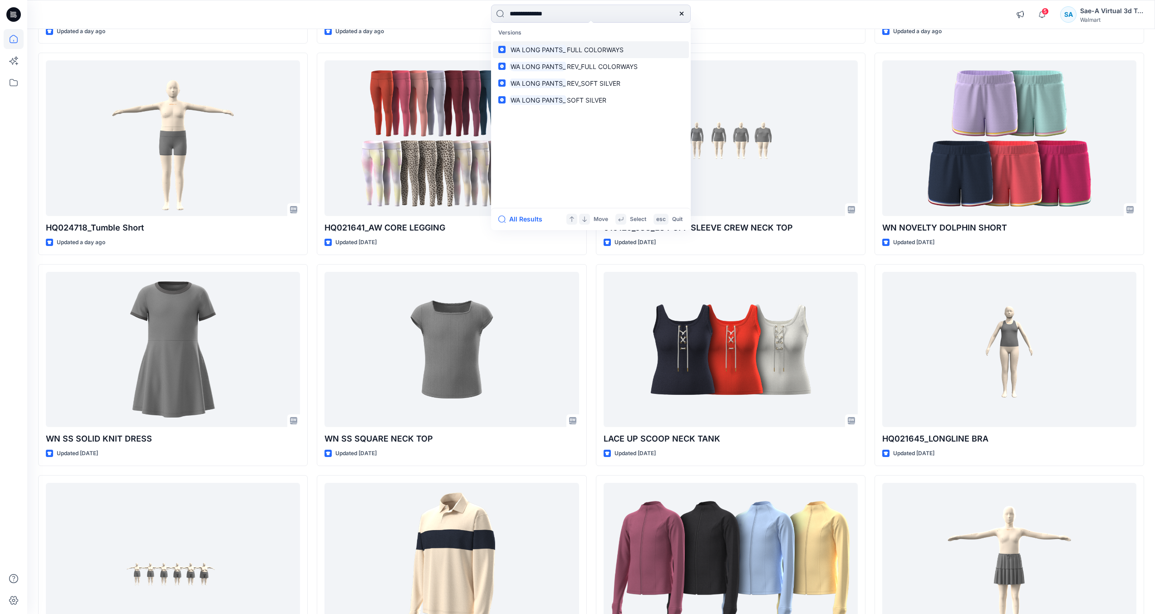
type input "**********"
click at [584, 54] on link "WA LONG PANTS_ FULL COLORWAYS" at bounding box center [591, 49] width 196 height 17
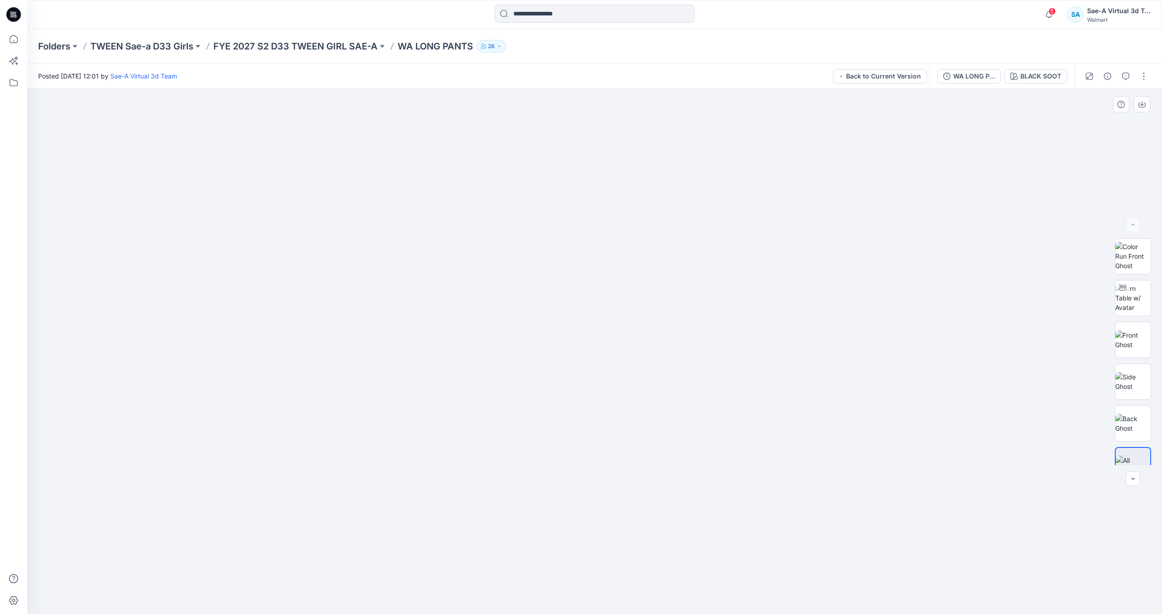
click at [14, 11] on icon at bounding box center [13, 14] width 15 height 15
